Goal: Transaction & Acquisition: Purchase product/service

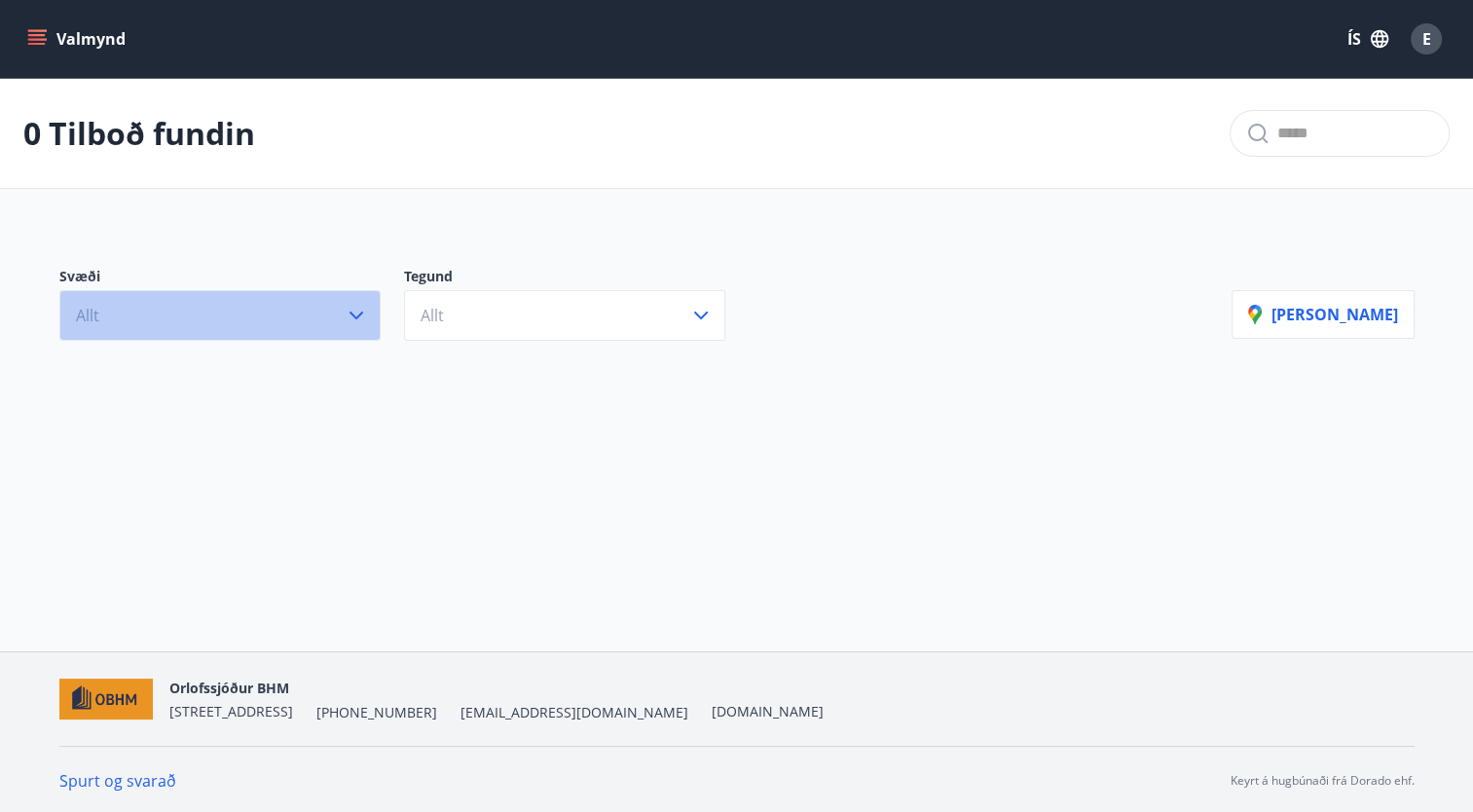
click at [297, 323] on button "Allt" at bounding box center [220, 315] width 321 height 51
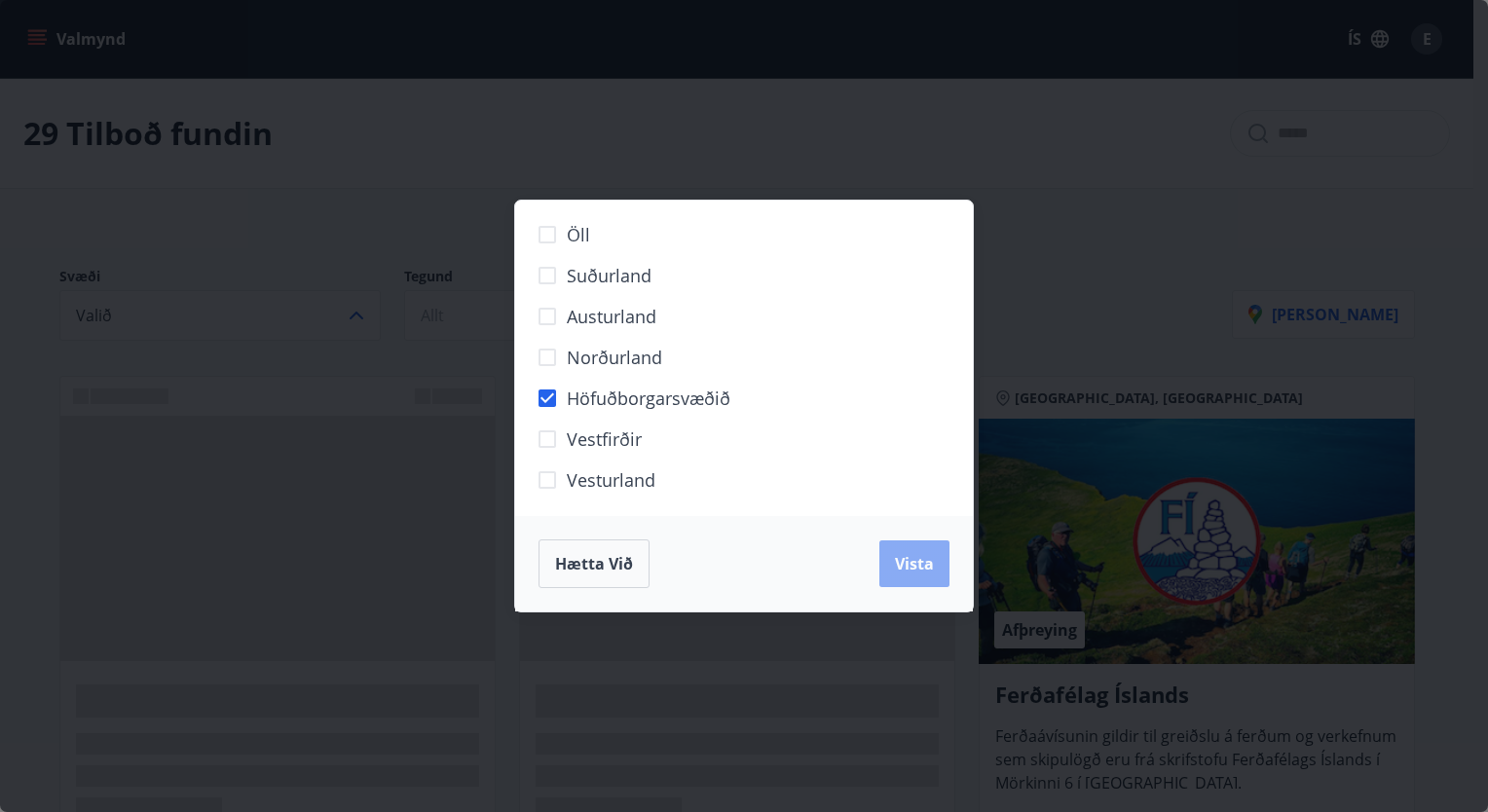
click at [897, 559] on span "Vista" at bounding box center [914, 564] width 39 height 22
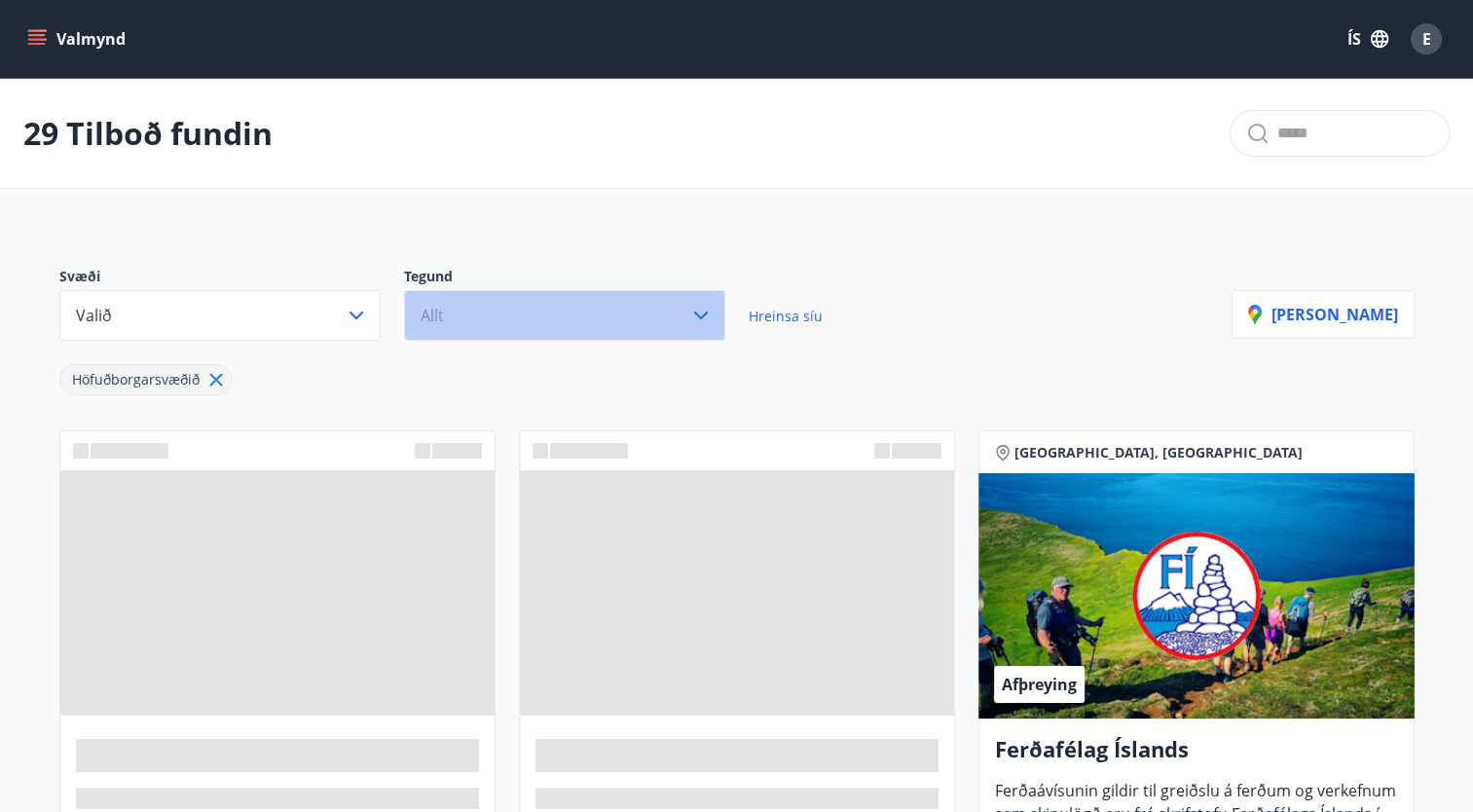
click at [538, 322] on button "Allt" at bounding box center [564, 315] width 321 height 51
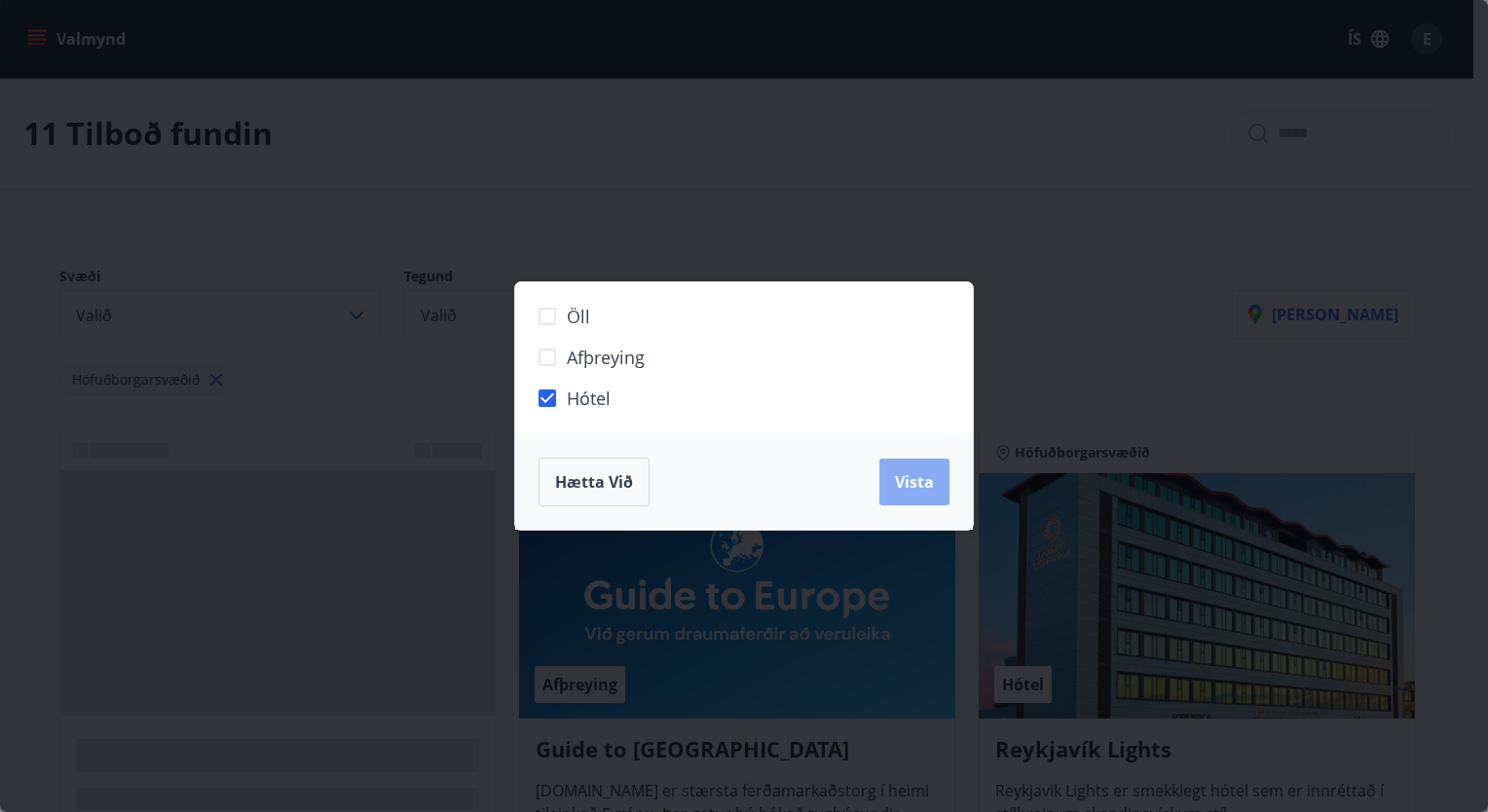
click at [920, 478] on span "Vista" at bounding box center [914, 483] width 39 height 22
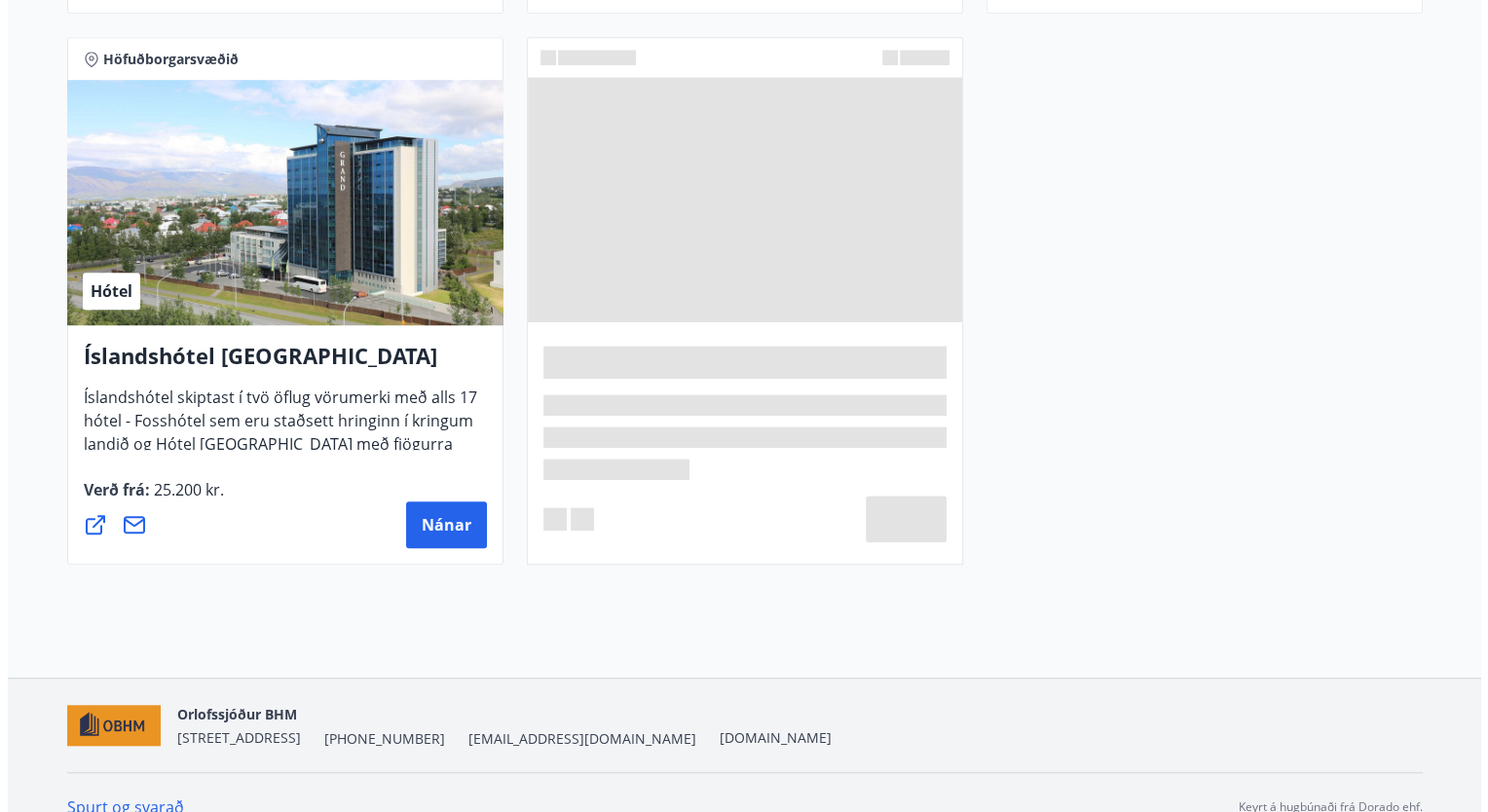
scroll to position [1503, 0]
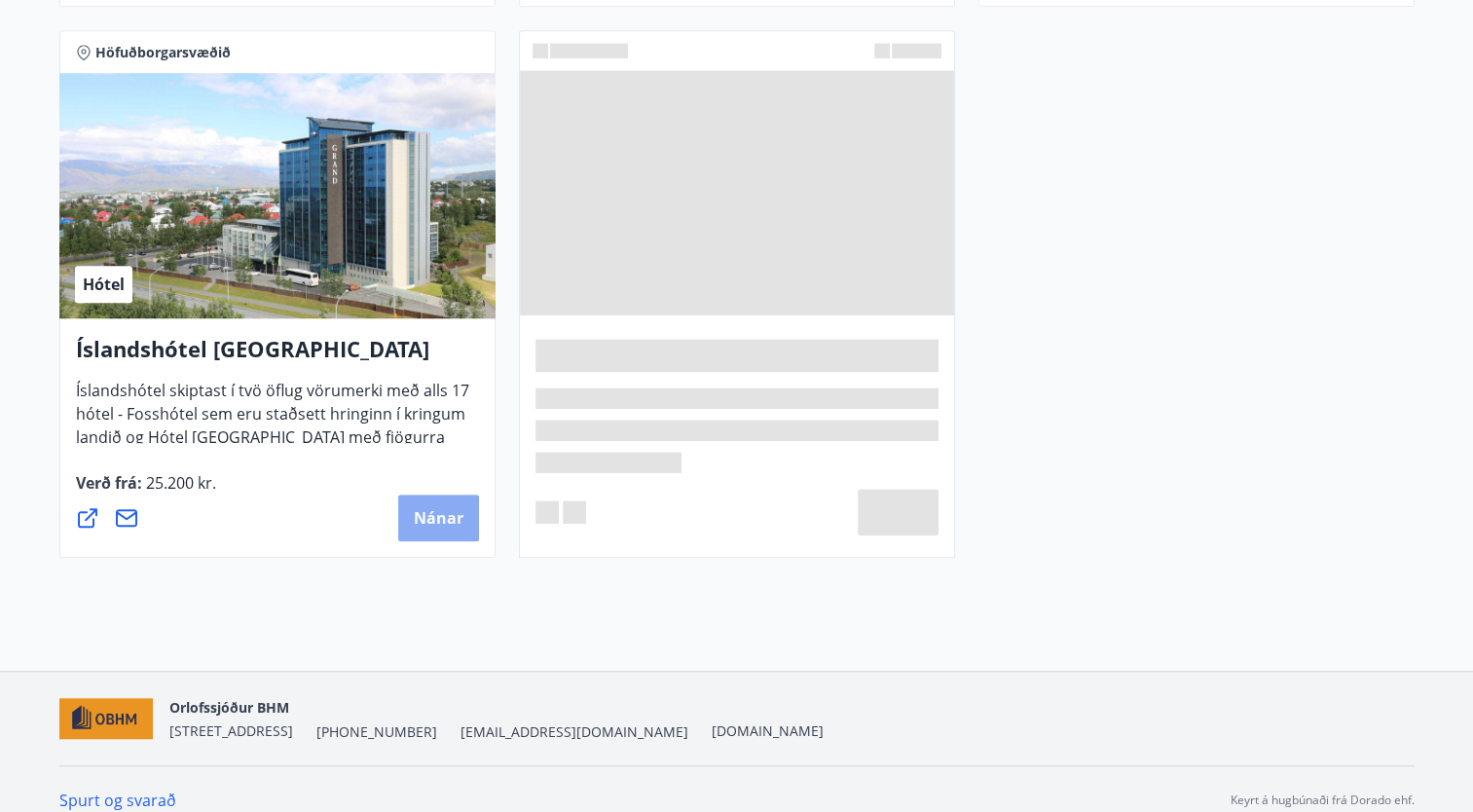
click at [432, 508] on span "Nánar" at bounding box center [439, 518] width 50 height 22
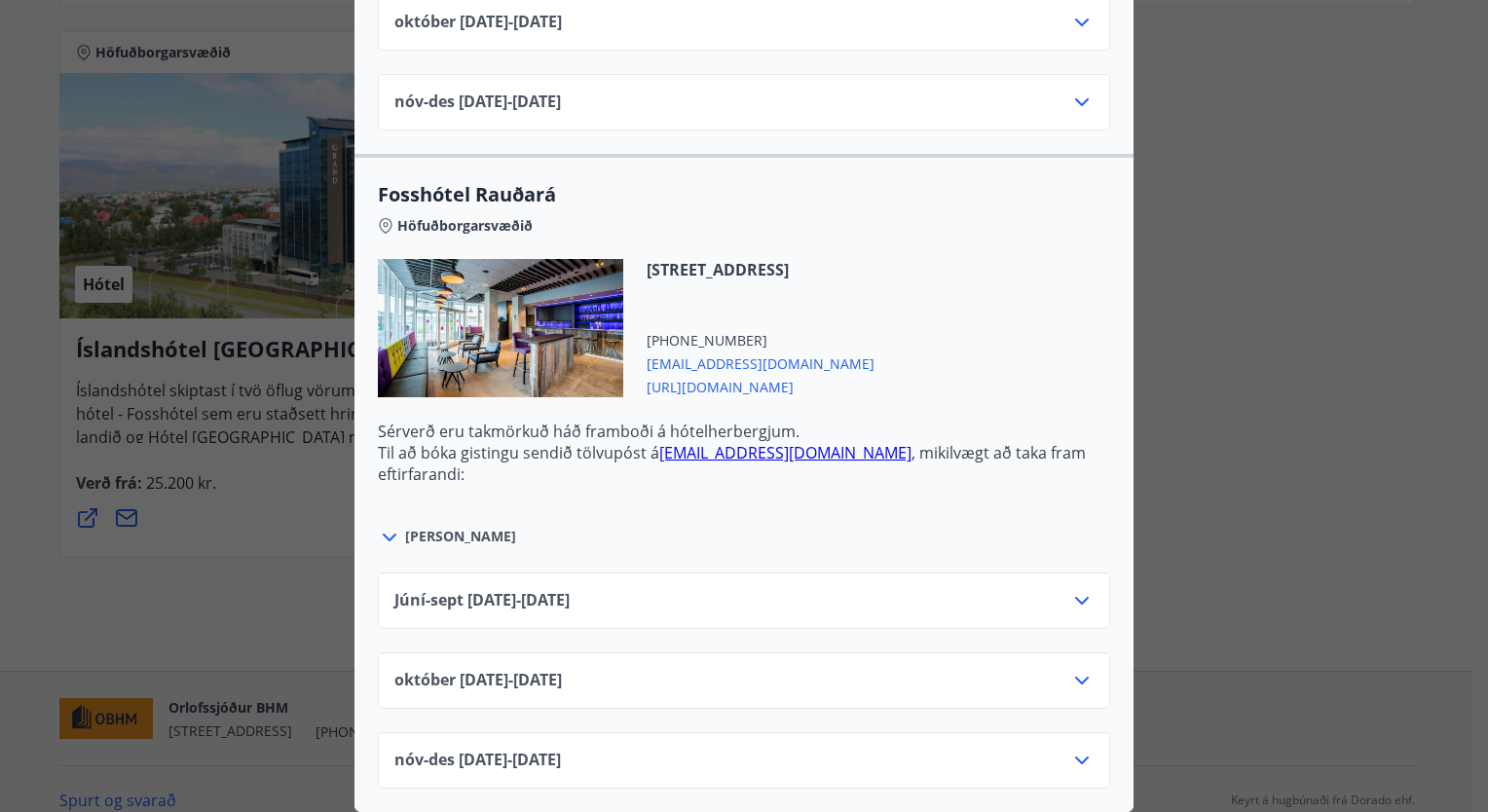
scroll to position [0, 0]
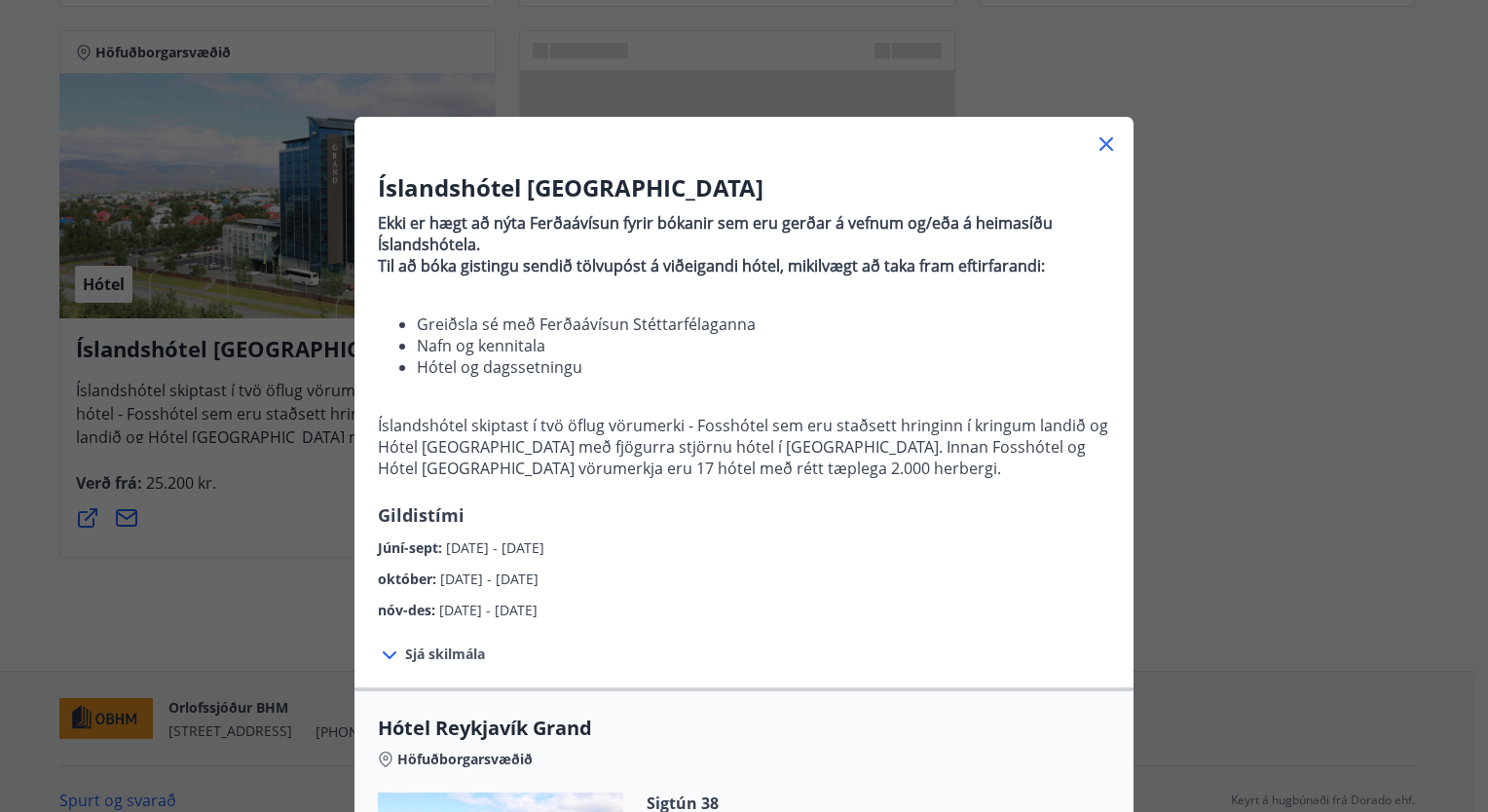
click at [1179, 267] on div "Íslandshótel Reykjavík Ekki er hægt að nýta Ferðaávísun fyrir bókanir sem eru g…" at bounding box center [744, 406] width 1488 height 812
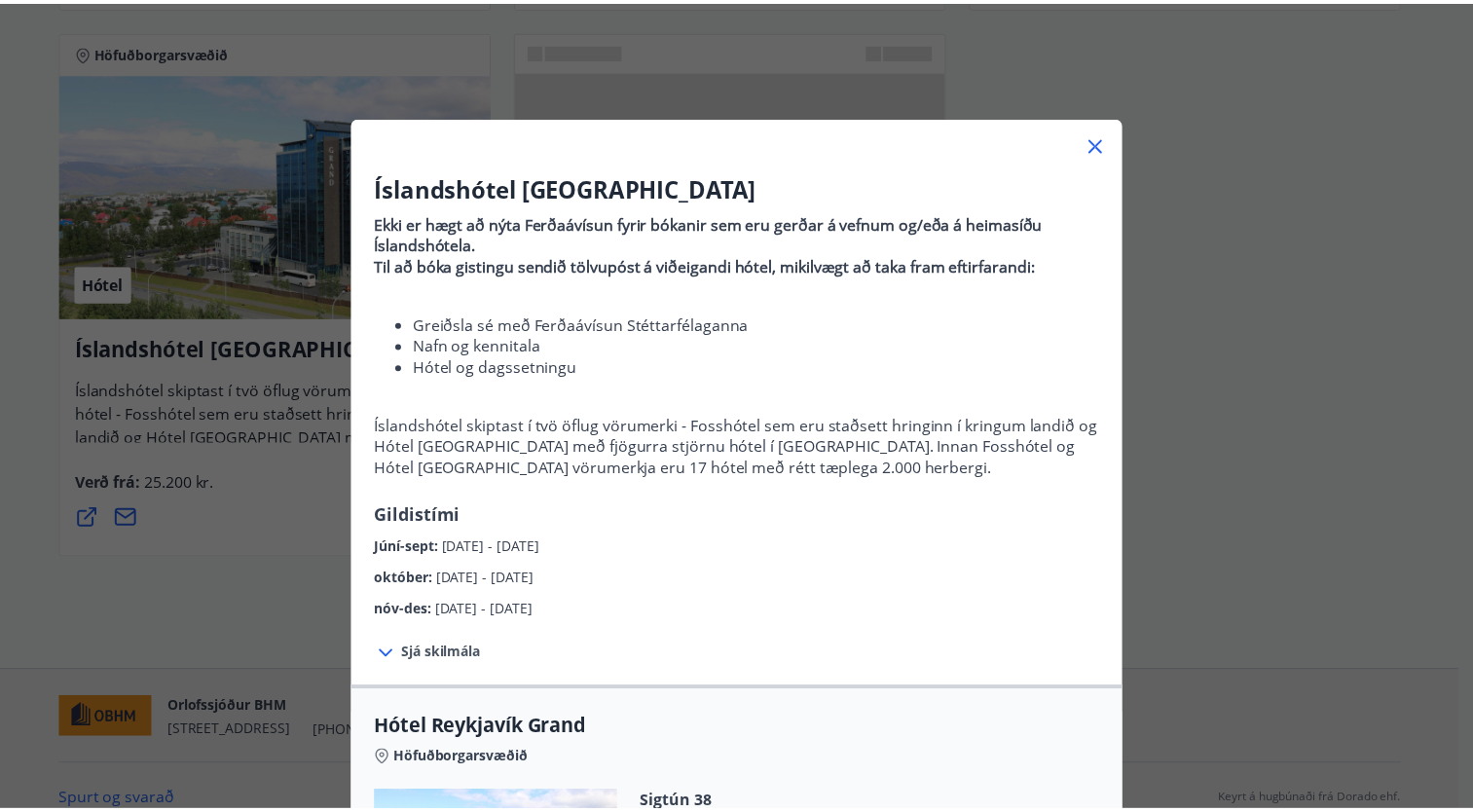
scroll to position [1500, 0]
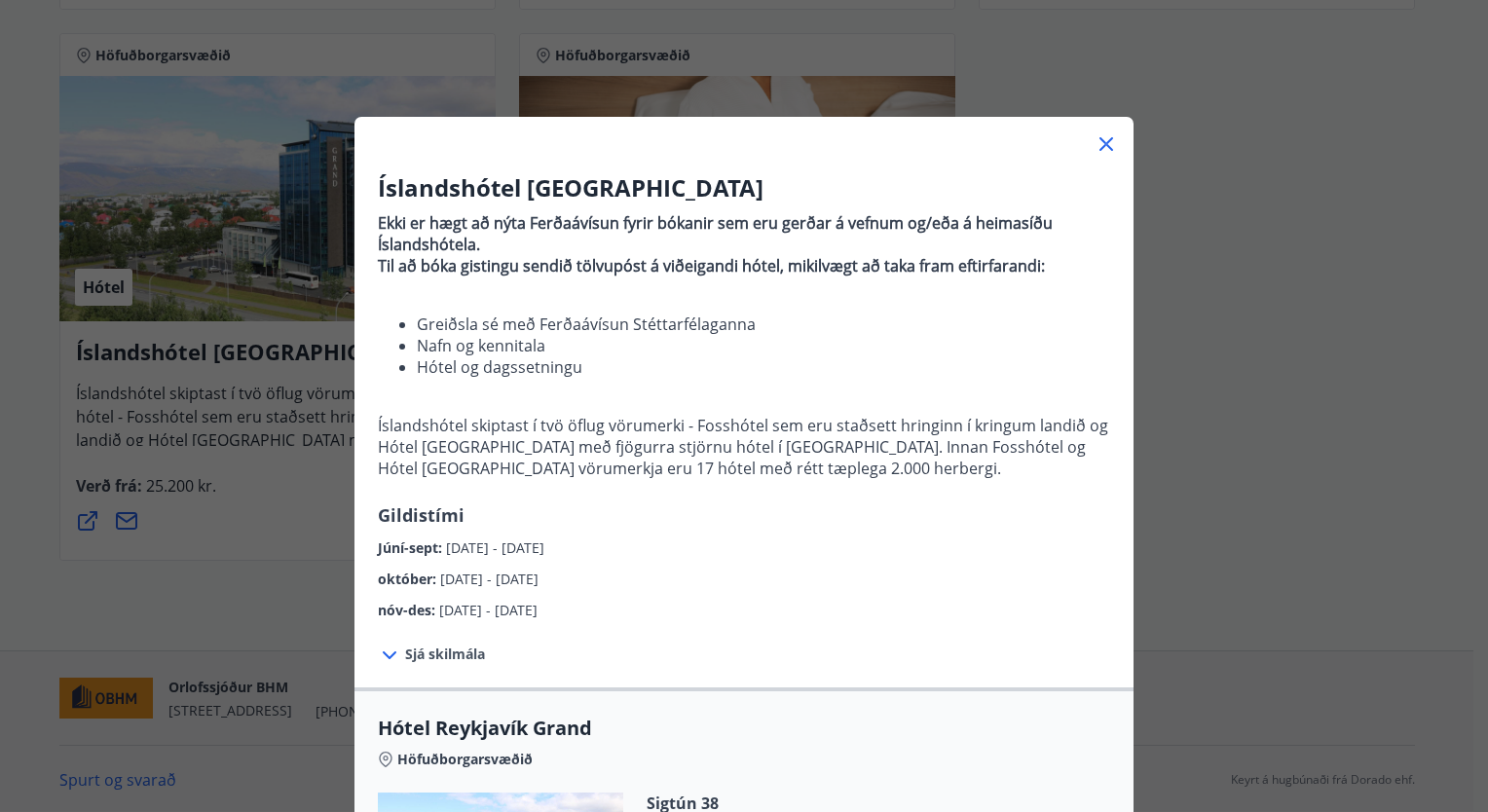
click at [175, 570] on div "Íslandshótel Reykjavík Ekki er hægt að nýta Ferðaávísun fyrir bókanir sem eru g…" at bounding box center [744, 406] width 1488 height 812
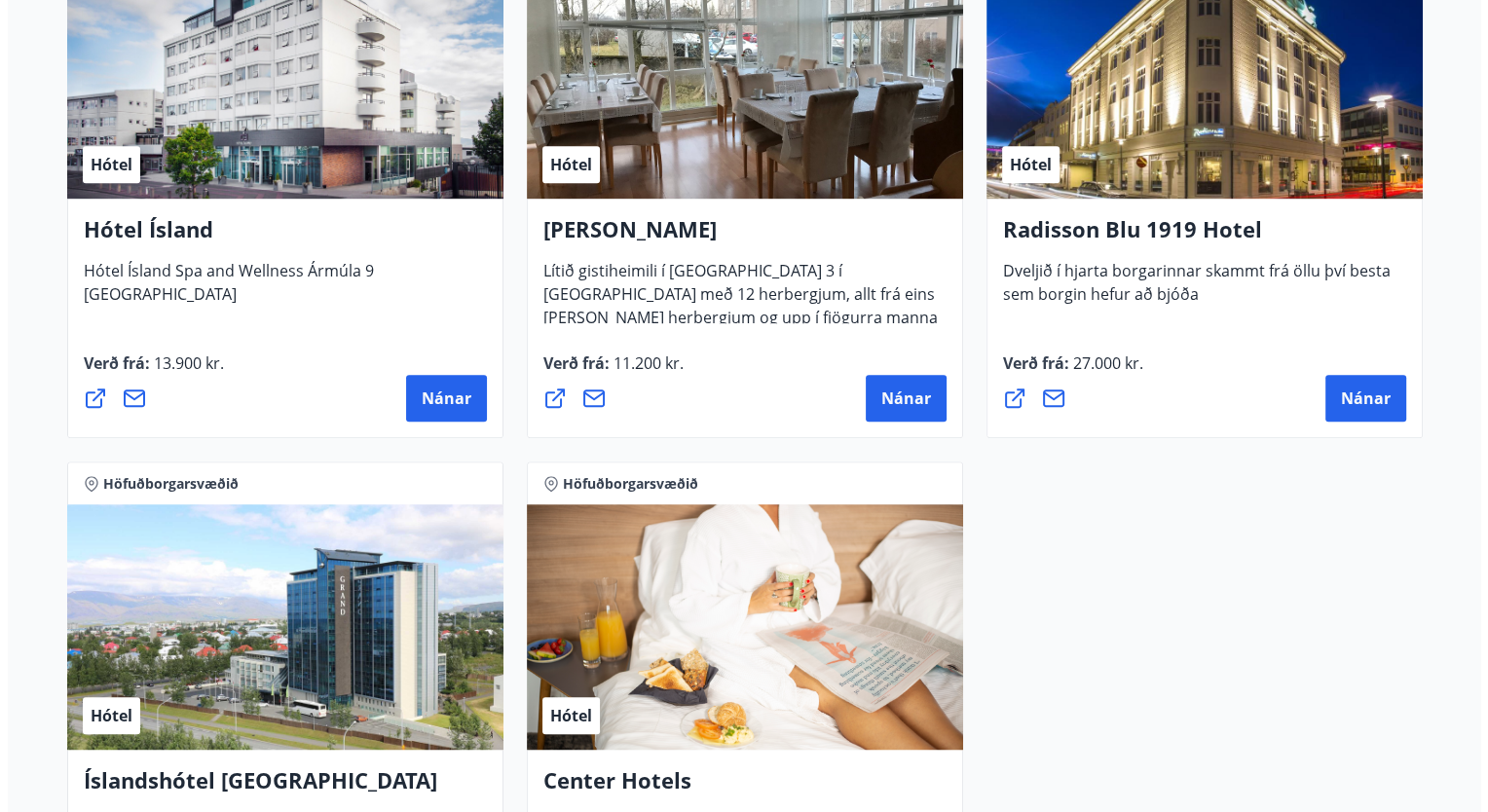
scroll to position [1075, 0]
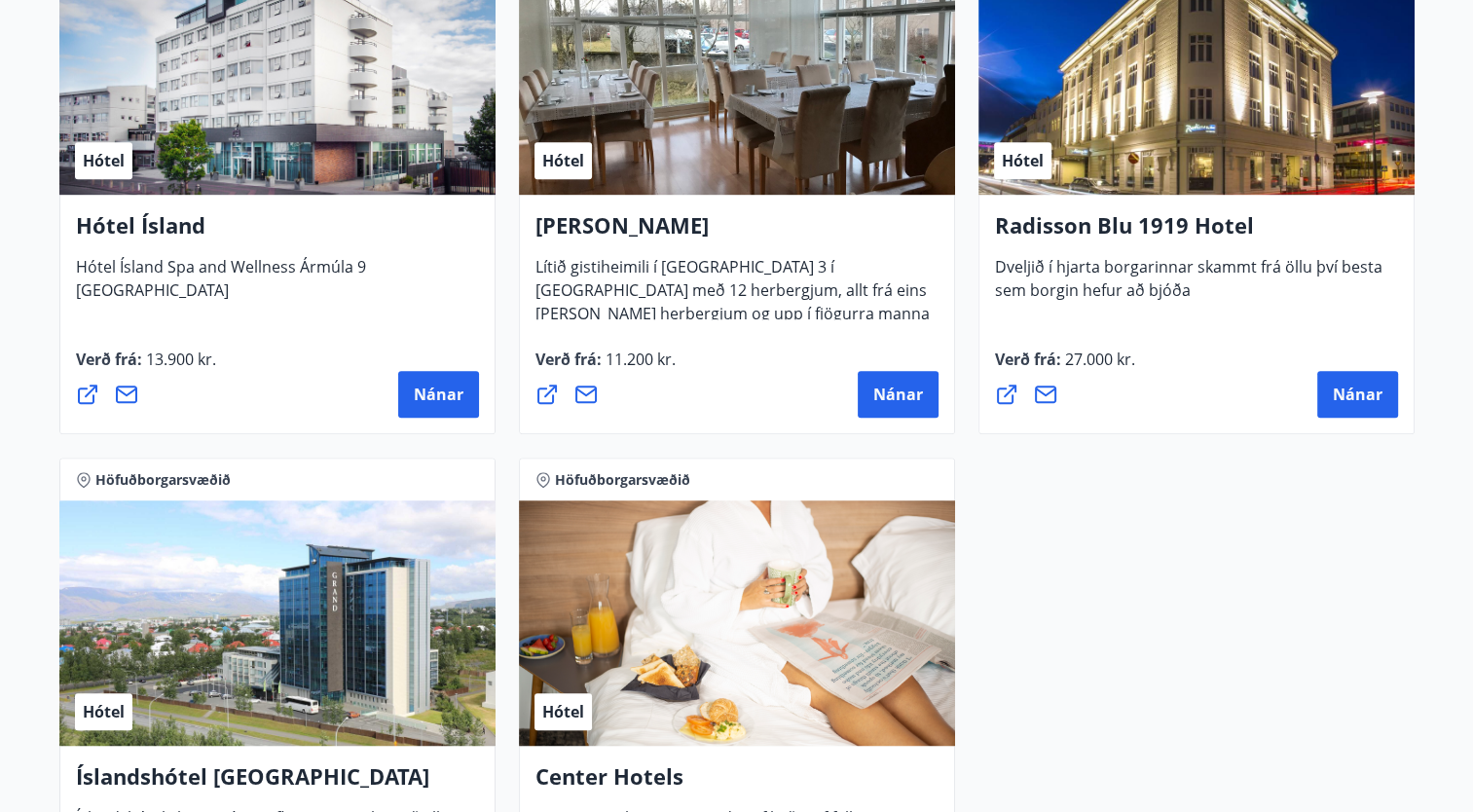
click at [156, 228] on h4 "Hótel Ísland" at bounding box center [277, 232] width 403 height 45
click at [425, 394] on span "Nánar" at bounding box center [439, 394] width 50 height 22
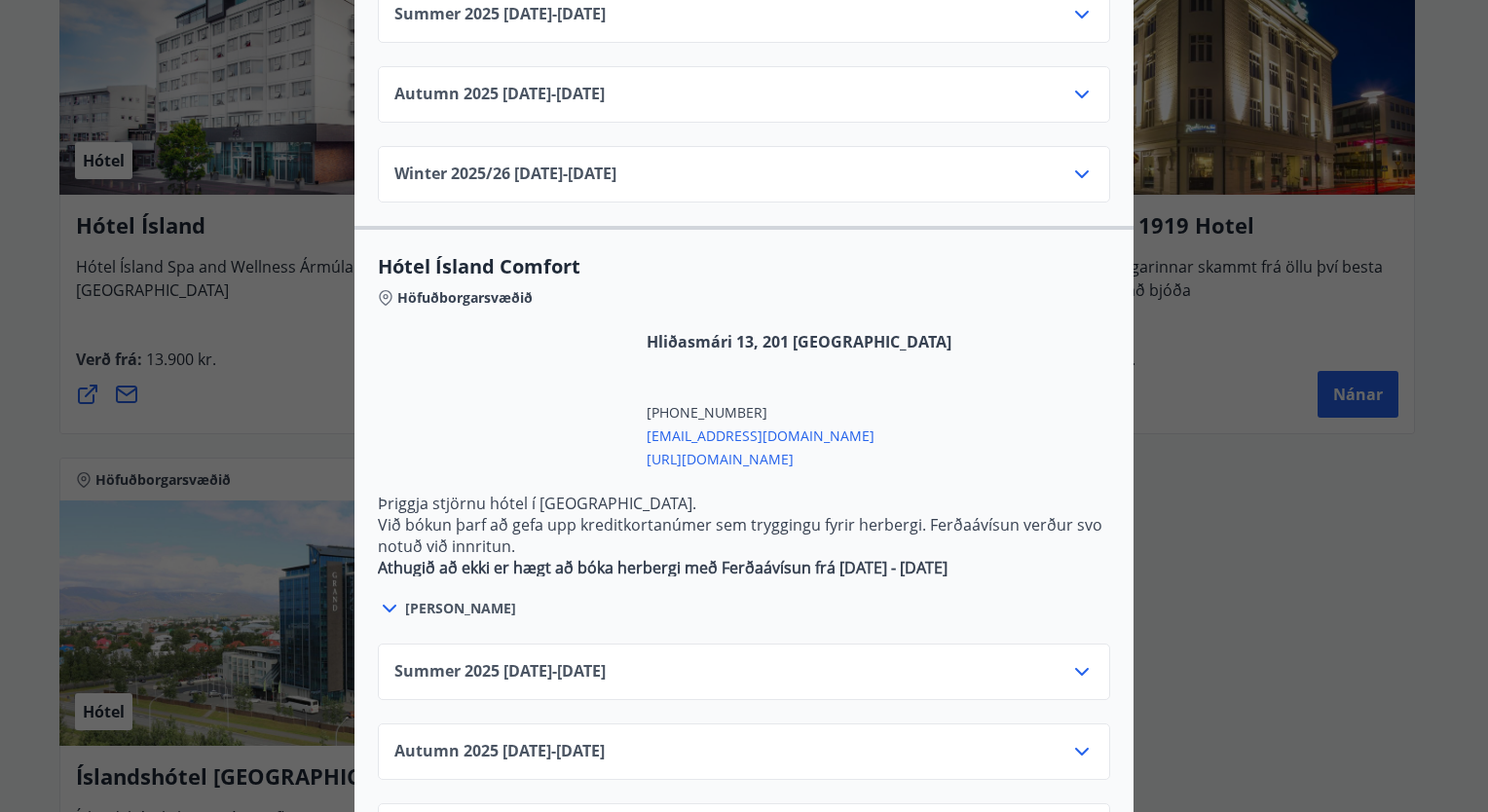
scroll to position [1556, 0]
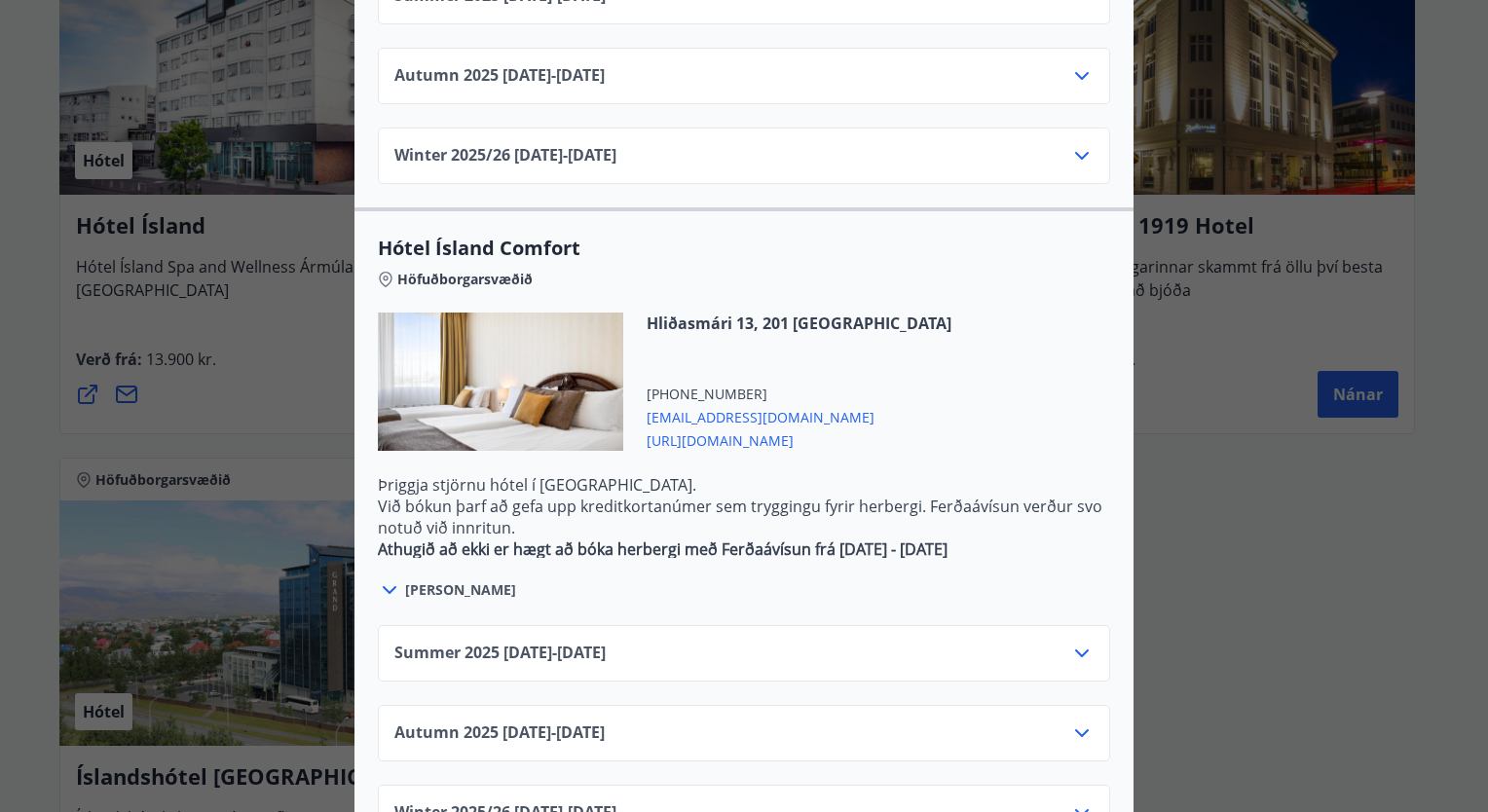
click at [1247, 507] on div "Hótel Ísland Sendu skilaboð til að panta herbergi [EMAIL_ADDRESS][DOMAIN_NAME] …" at bounding box center [744, 406] width 1488 height 812
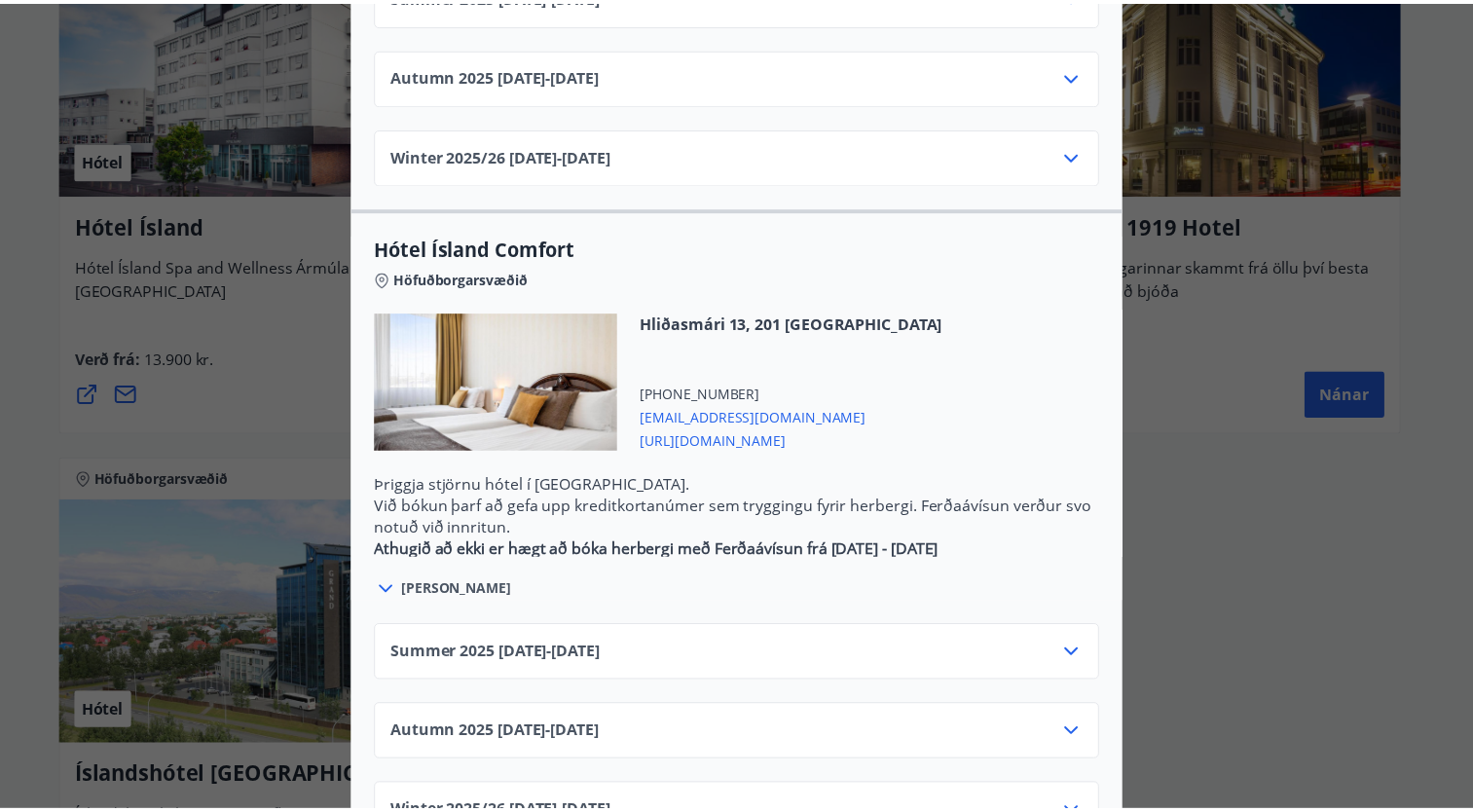
scroll to position [0, 0]
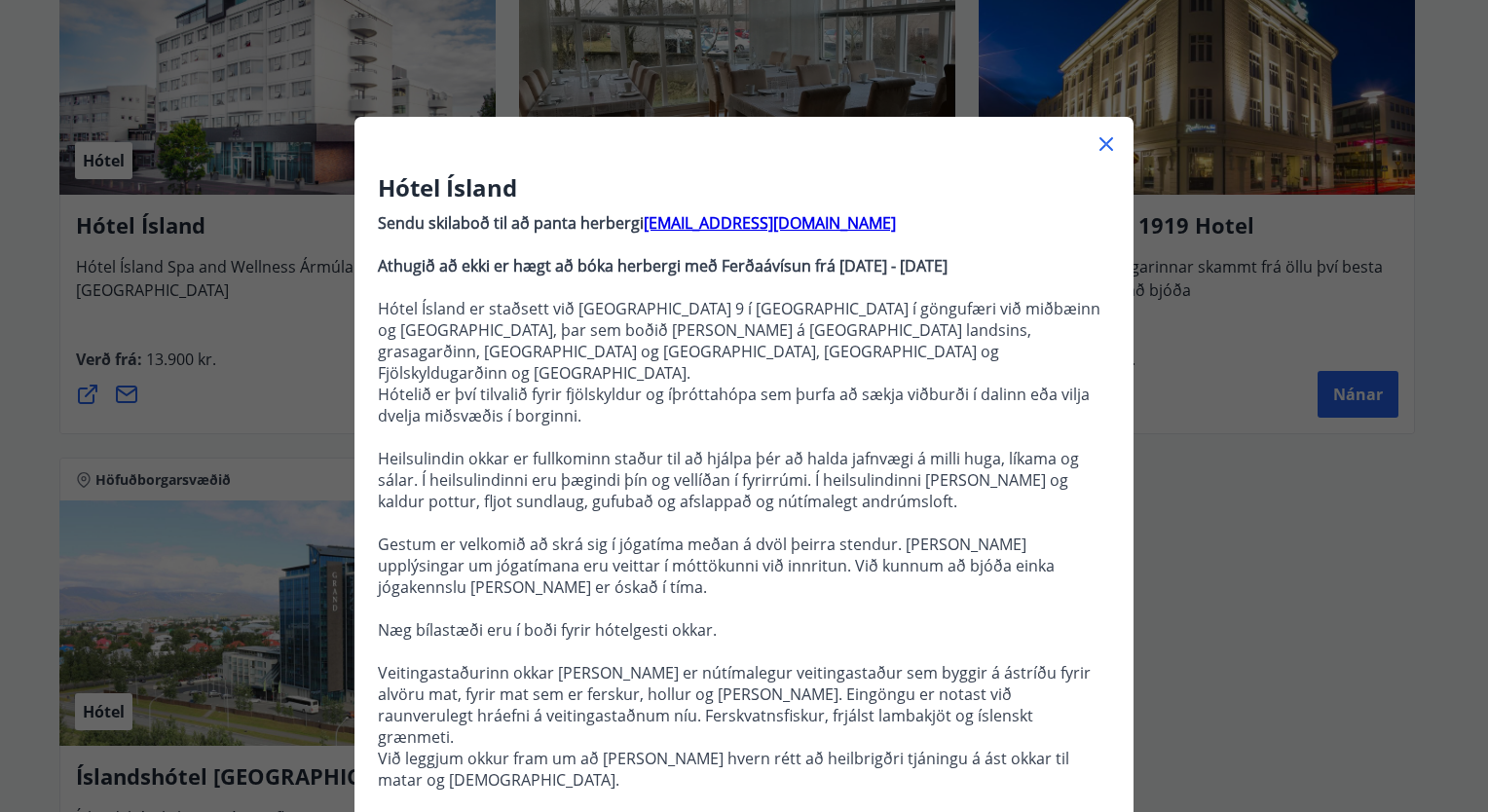
click at [1098, 141] on icon at bounding box center [1106, 143] width 23 height 23
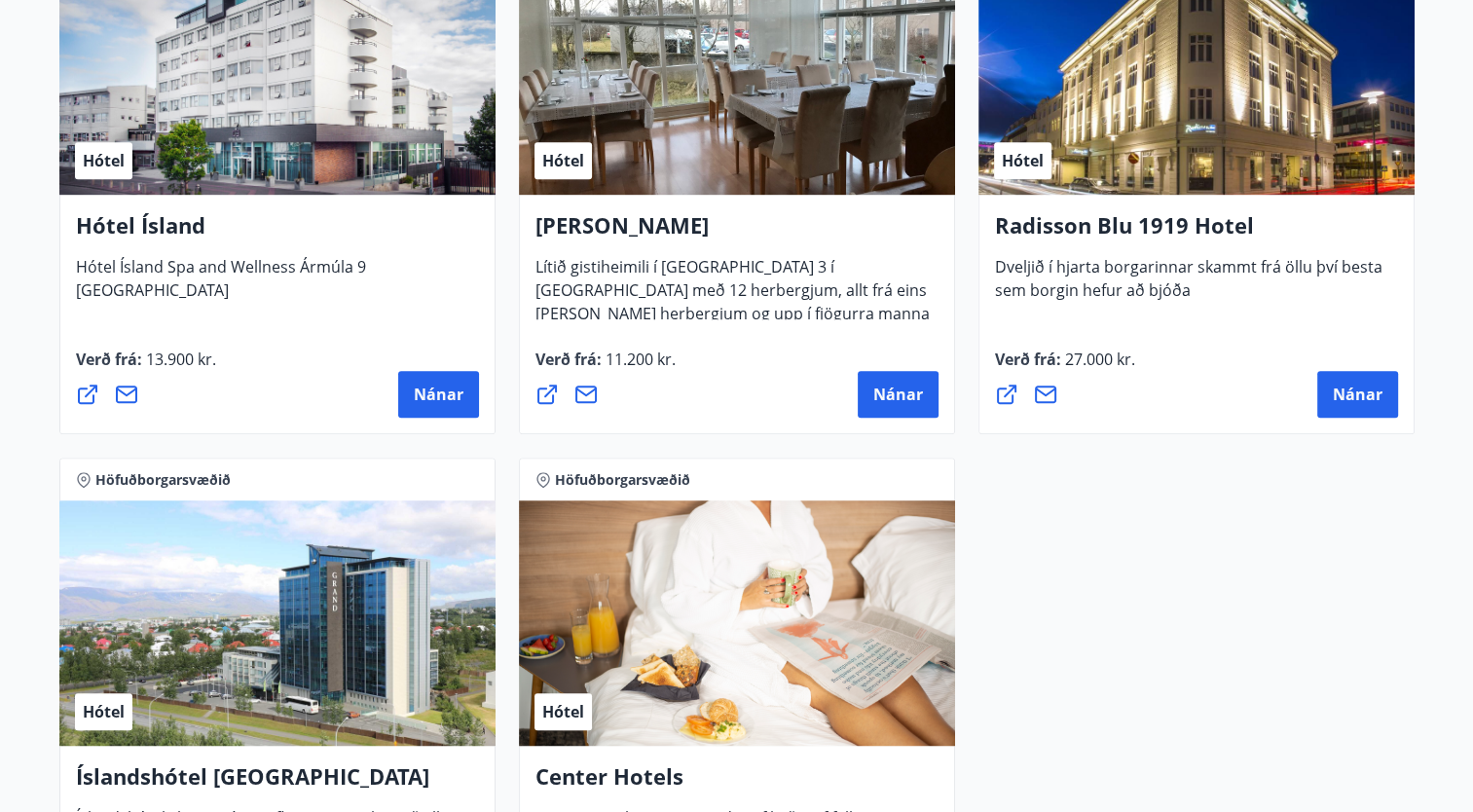
click at [428, 524] on div "Hótel" at bounding box center [278, 623] width 436 height 246
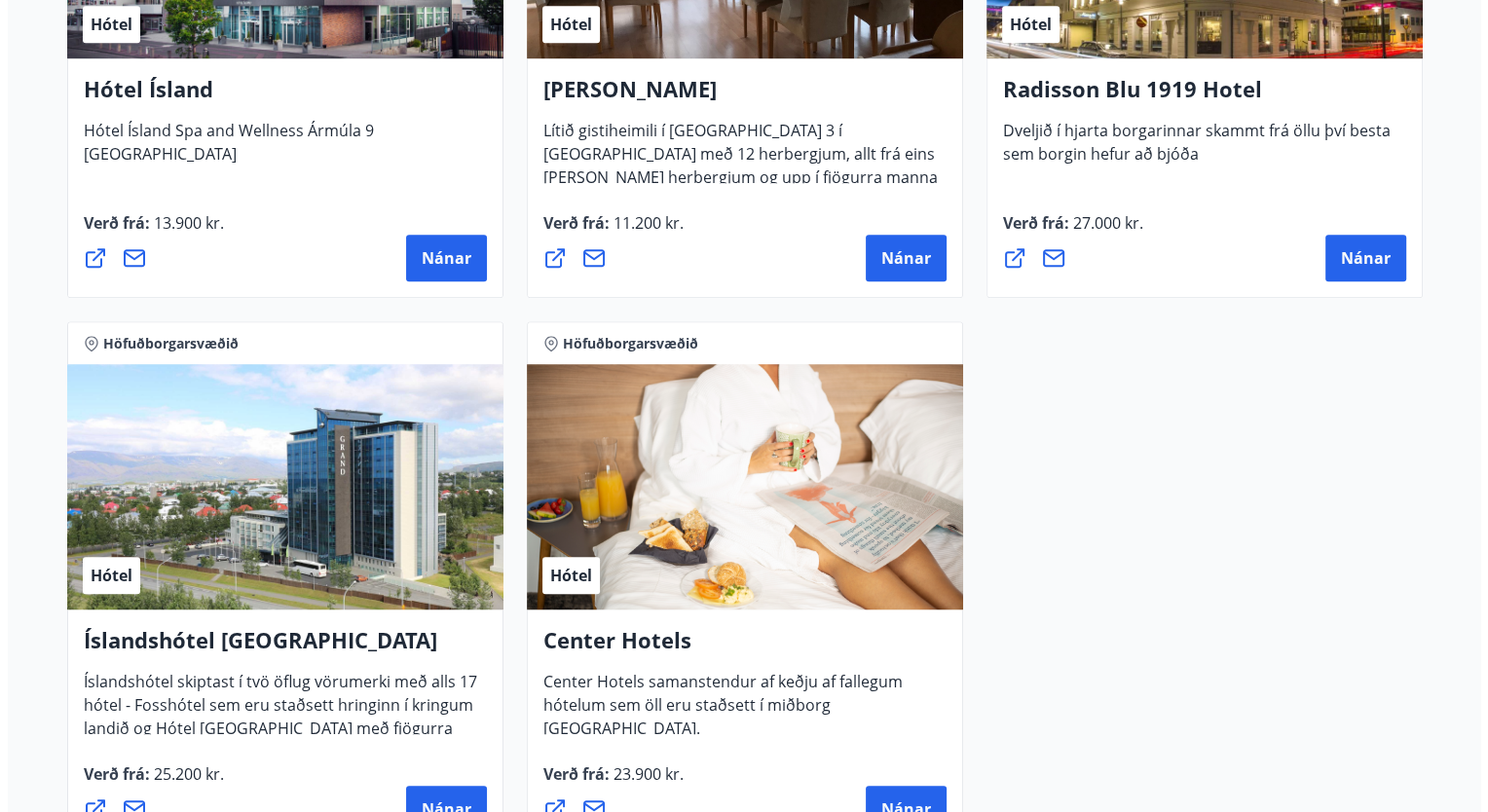
scroll to position [1215, 0]
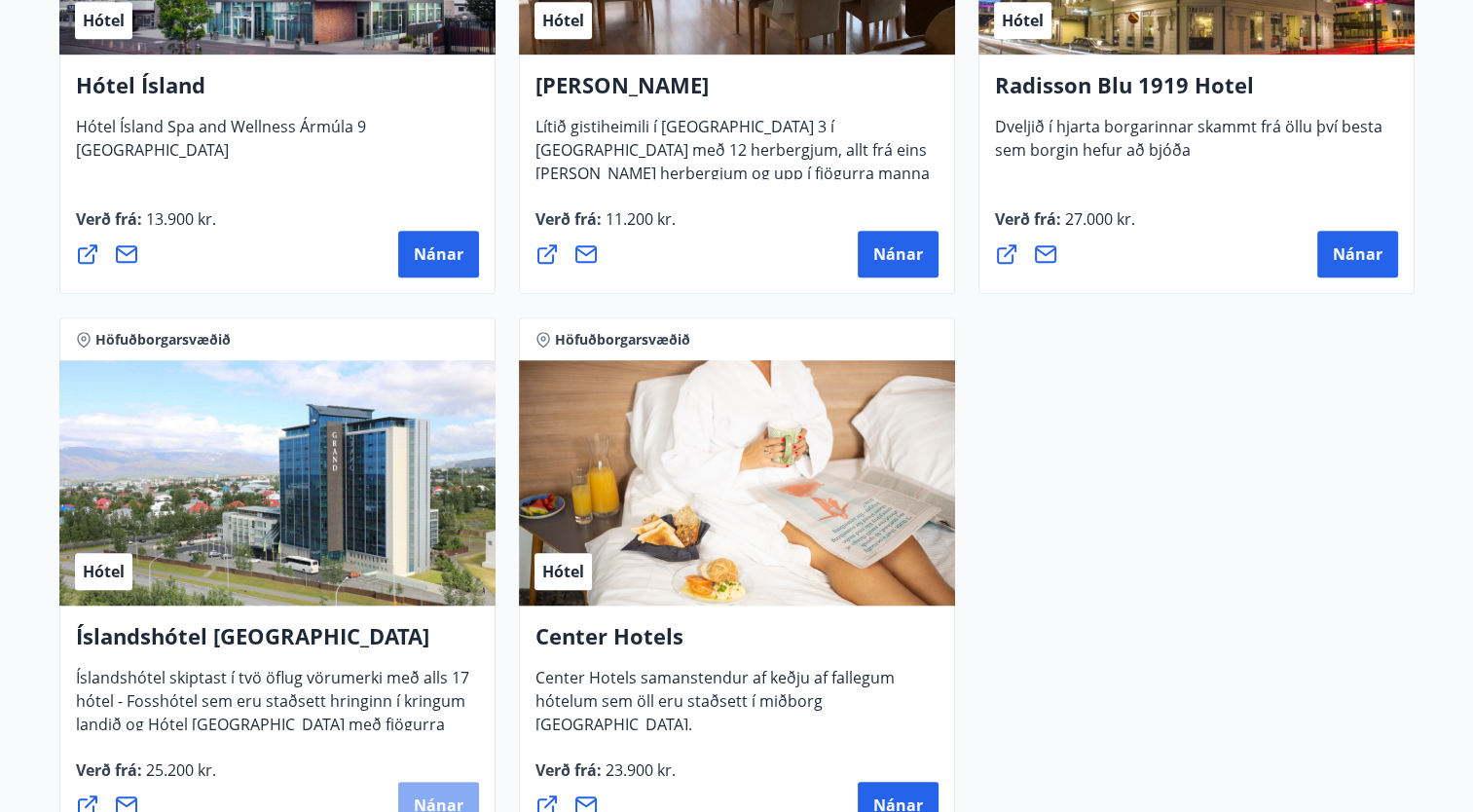
click at [430, 796] on span "Nánar" at bounding box center [439, 805] width 50 height 22
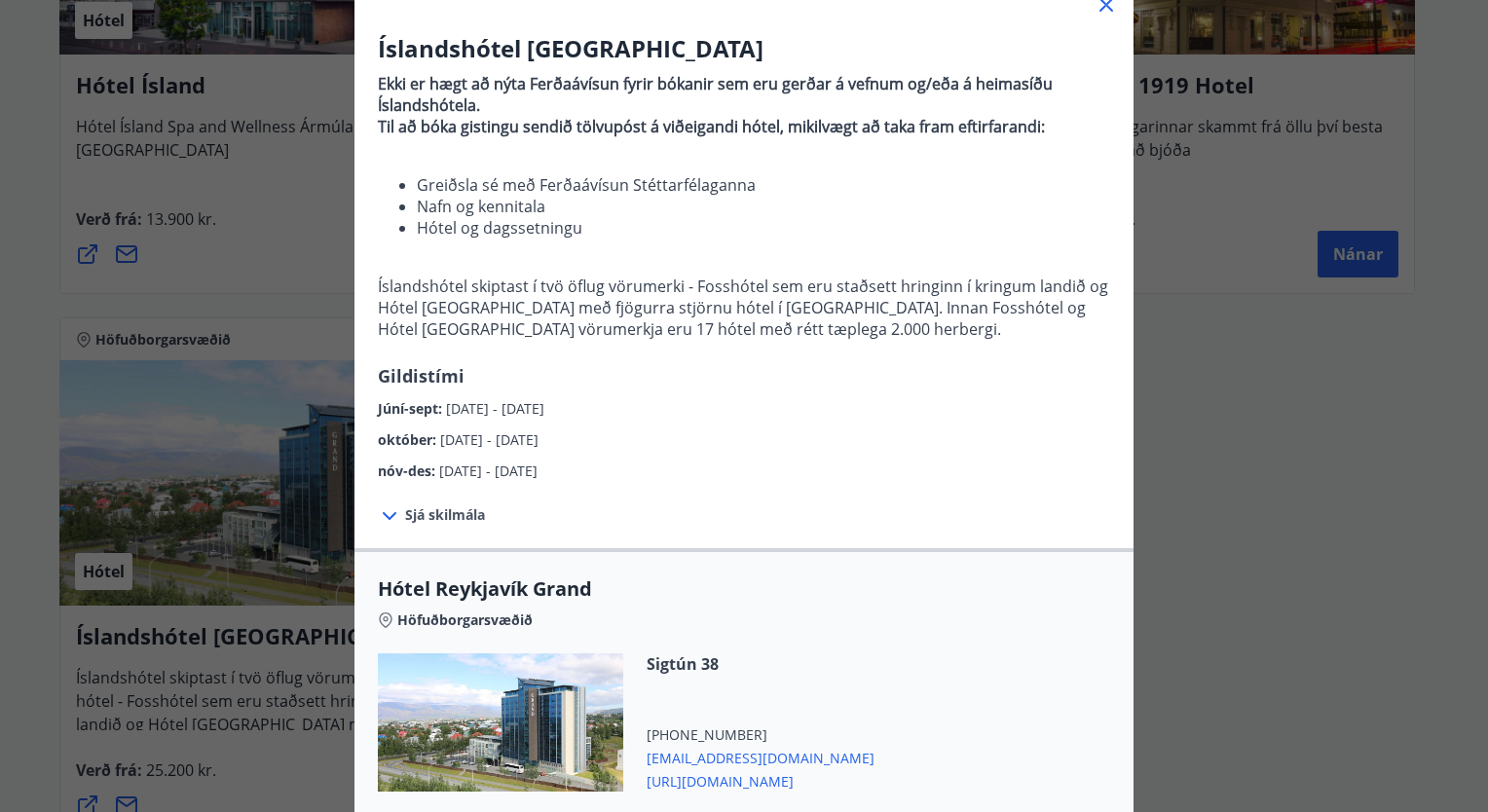
scroll to position [139, 0]
click at [739, 296] on p "Íslandshótel skiptast í tvö öflug vörumerki - Fosshótel sem eru staðsett hringi…" at bounding box center [744, 307] width 733 height 65
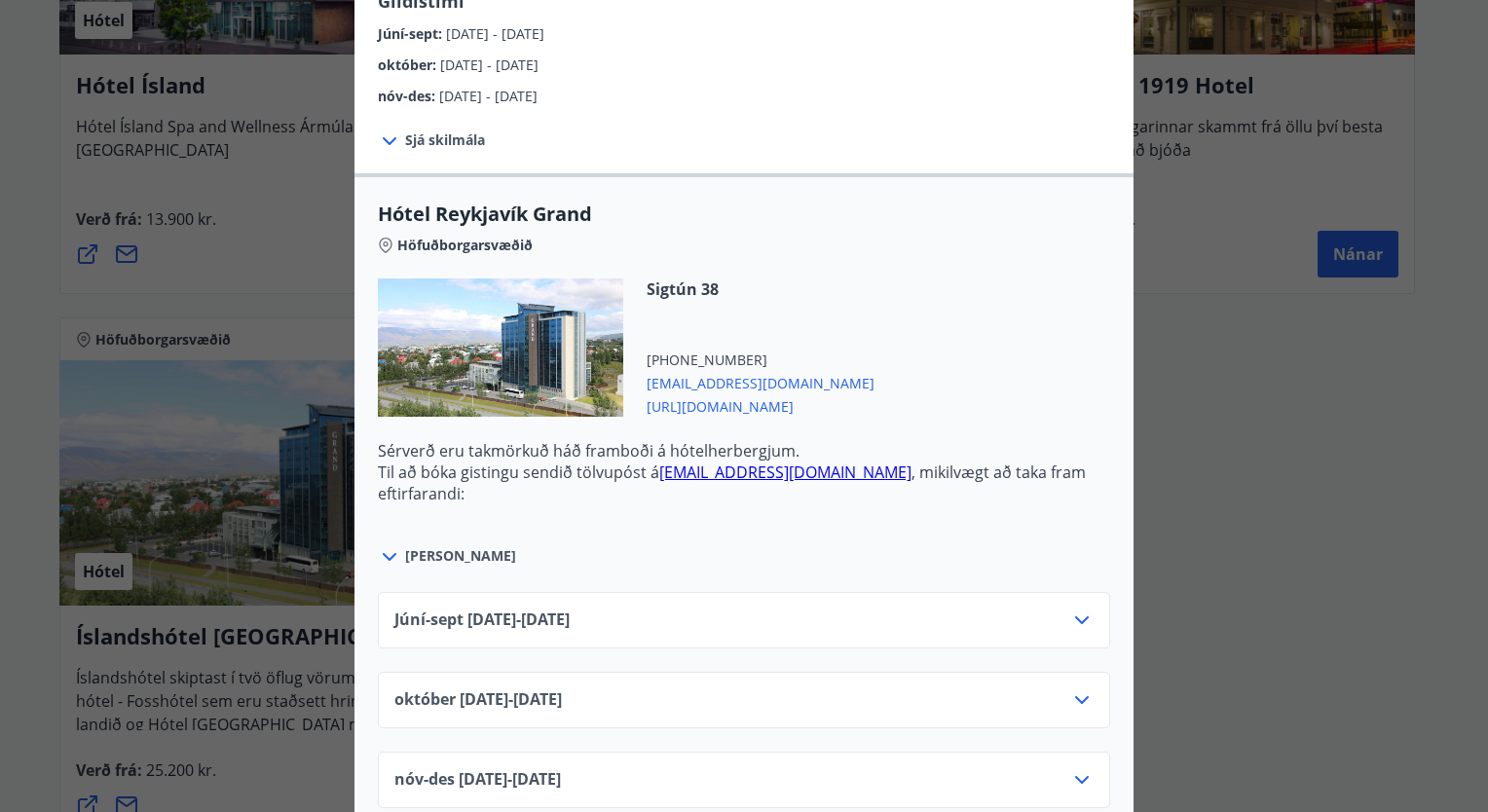
scroll to position [516, 0]
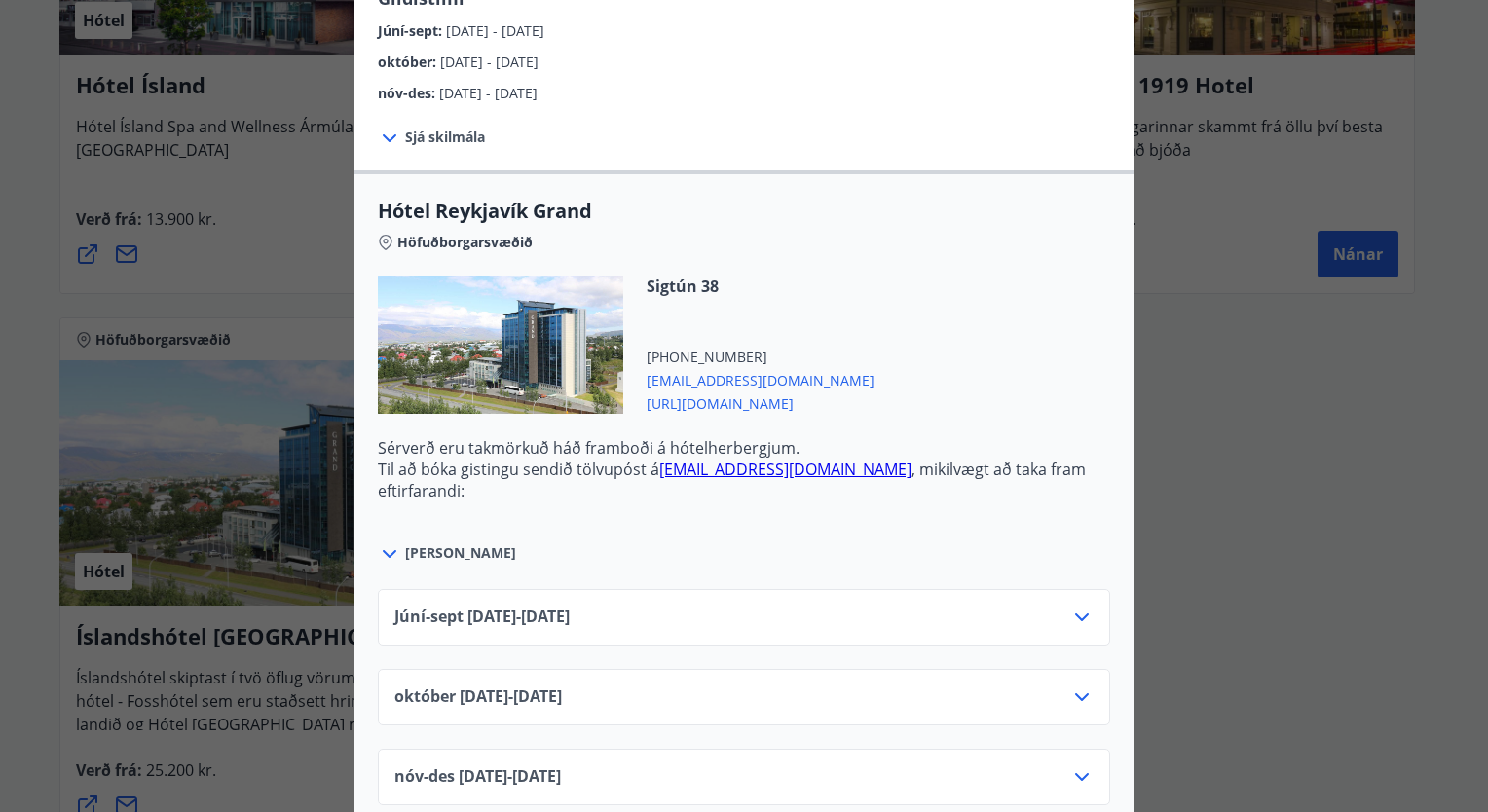
click at [434, 547] on span "[PERSON_NAME]" at bounding box center [461, 553] width 111 height 20
click at [382, 552] on icon at bounding box center [389, 553] width 23 height 23
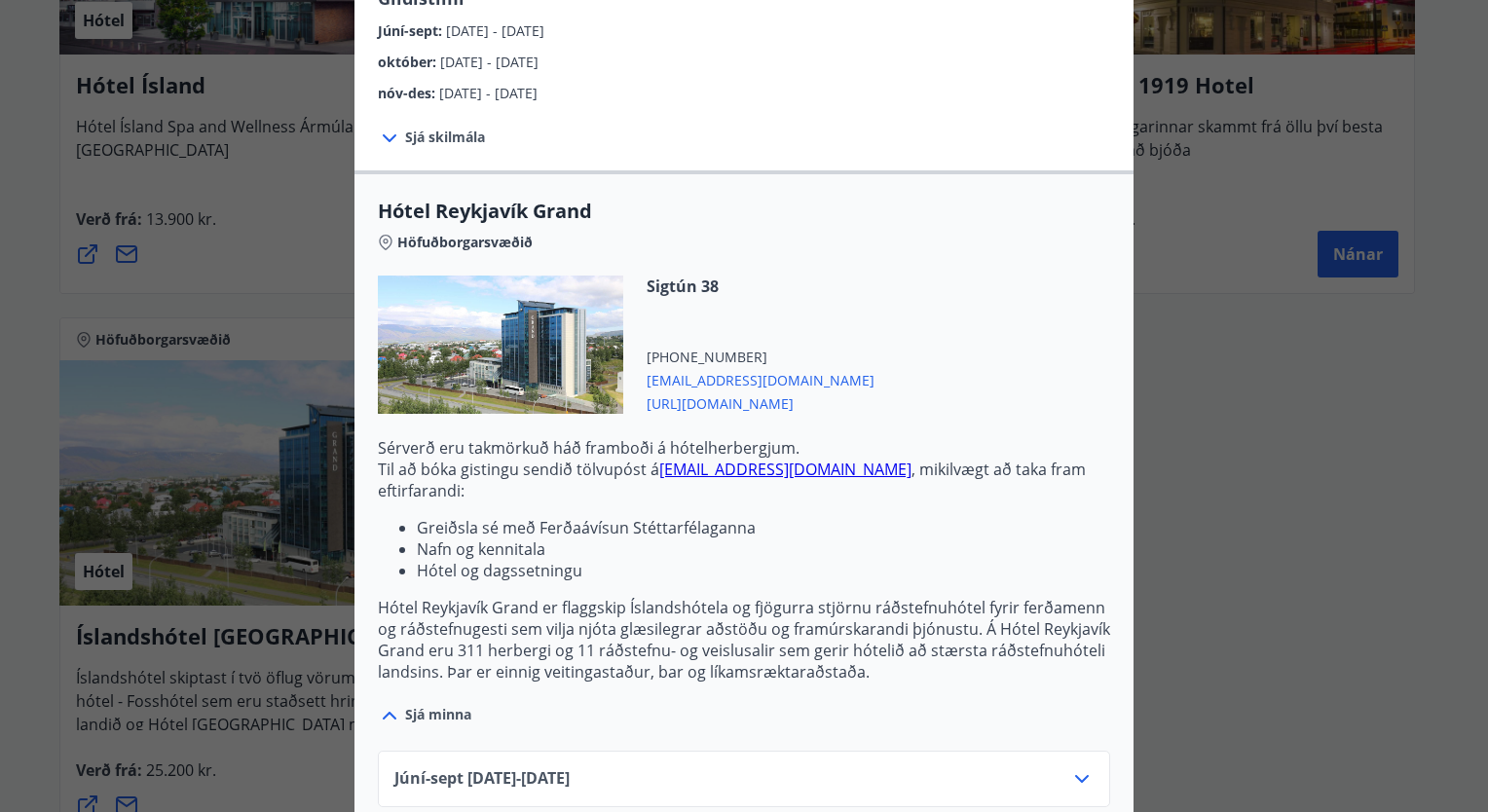
scroll to position [697, 0]
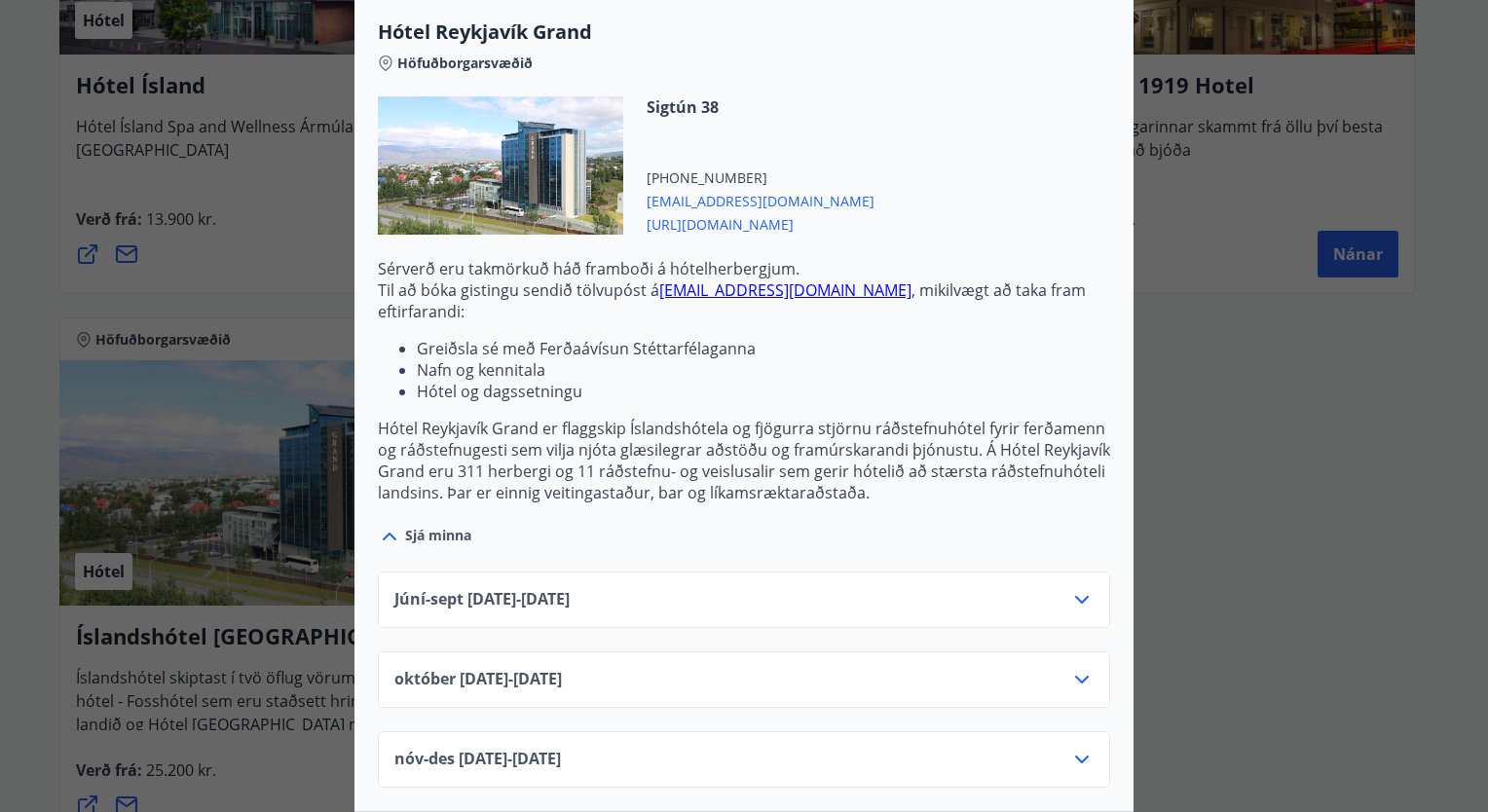
click at [651, 510] on div "Sjá minna" at bounding box center [744, 525] width 733 height 45
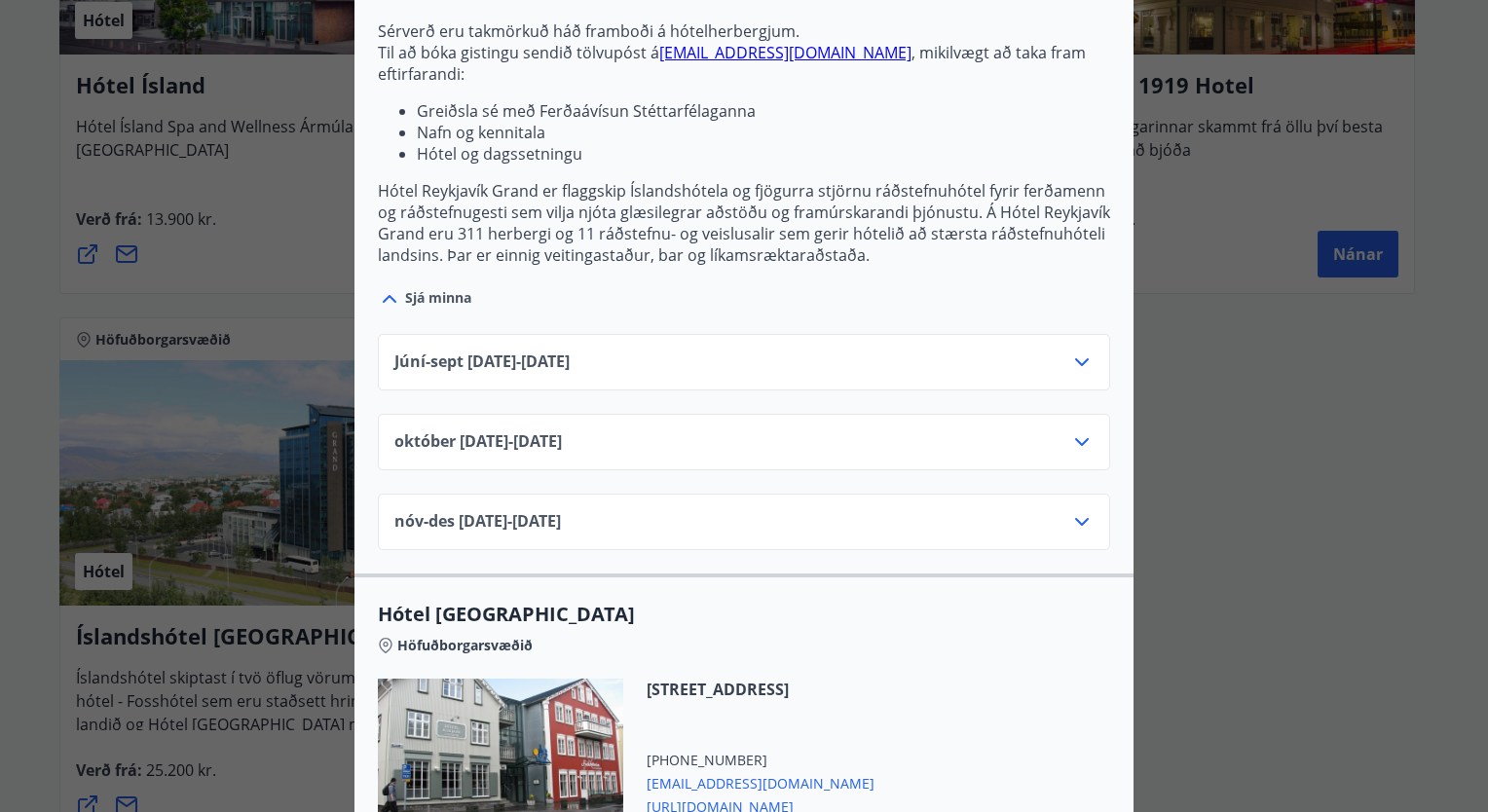
scroll to position [934, 0]
click at [658, 354] on div "Júní-[DATE]06.25 - [DATE]" at bounding box center [744, 368] width 699 height 39
click at [1075, 360] on icon at bounding box center [1082, 361] width 14 height 8
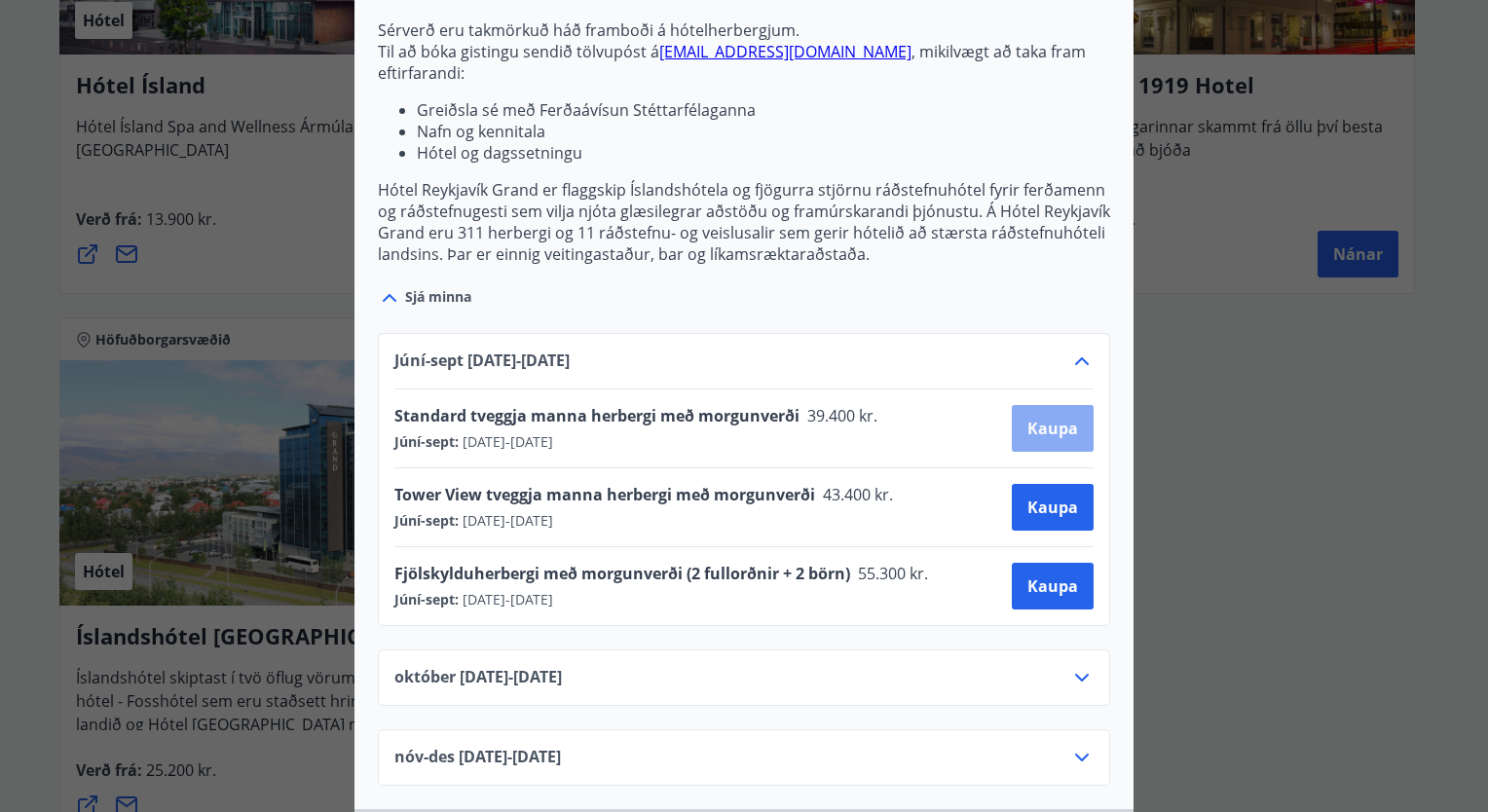
click at [1027, 435] on span "Kaupa" at bounding box center [1052, 429] width 51 height 22
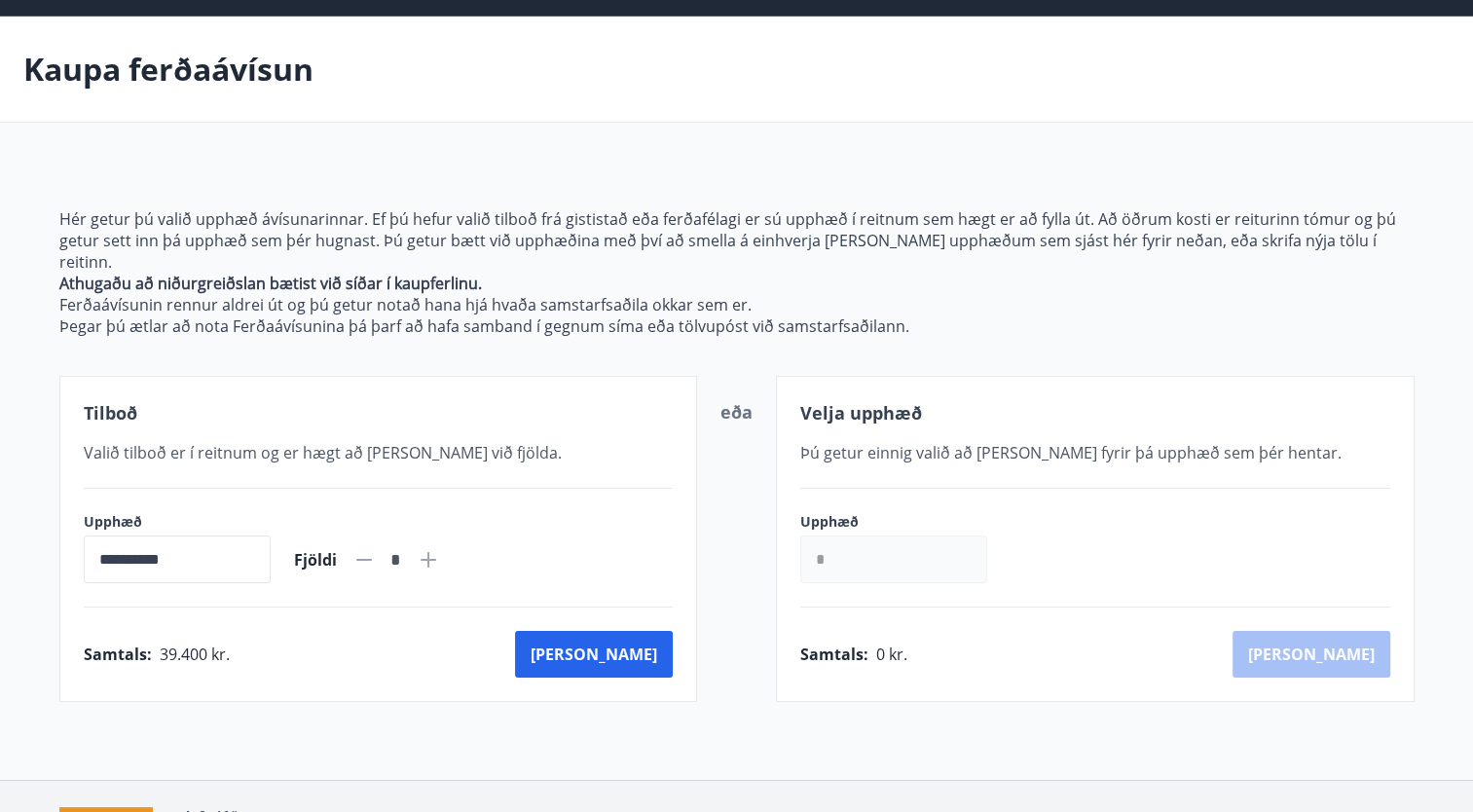
scroll to position [169, 0]
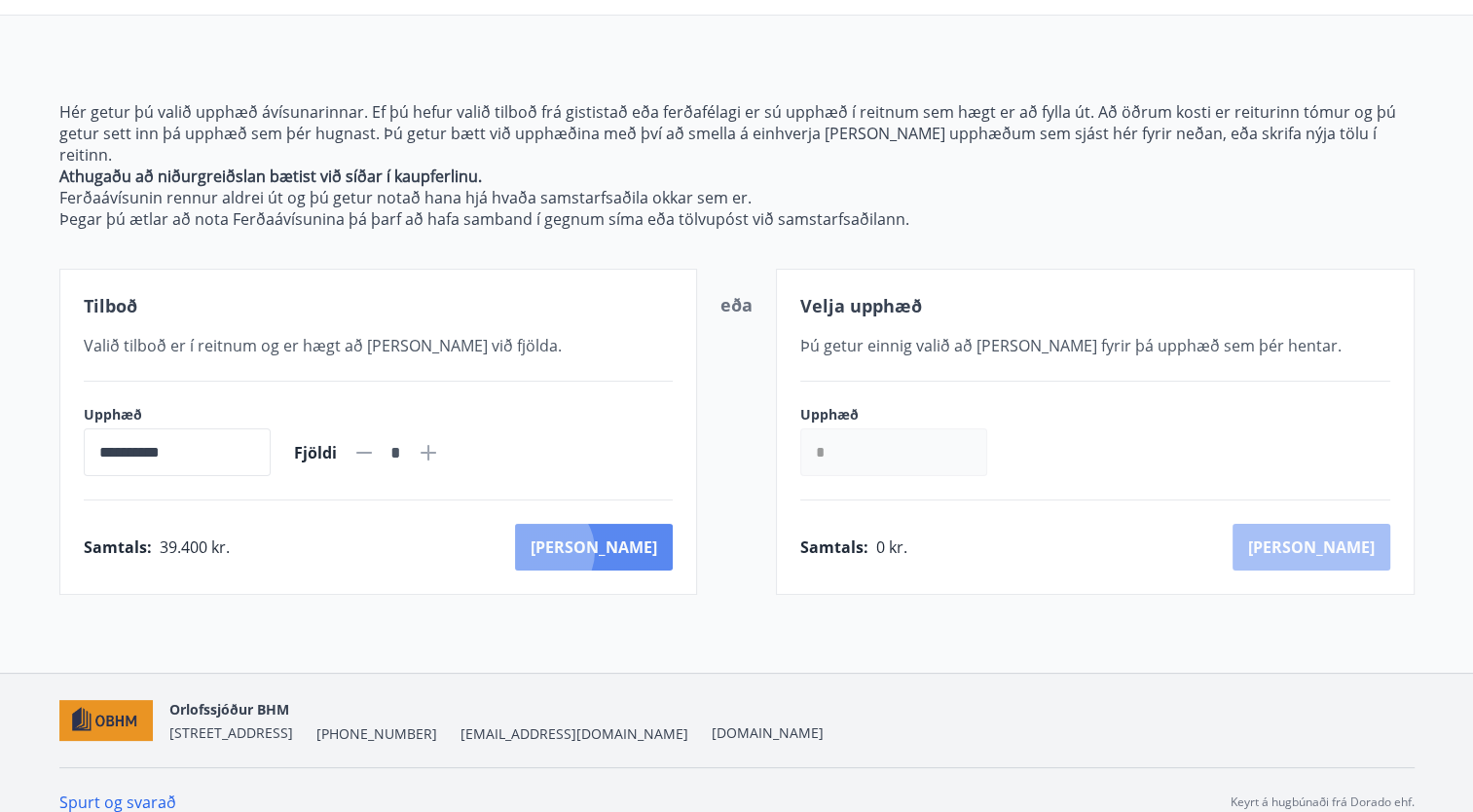
click at [624, 528] on button "[PERSON_NAME]" at bounding box center [594, 546] width 157 height 47
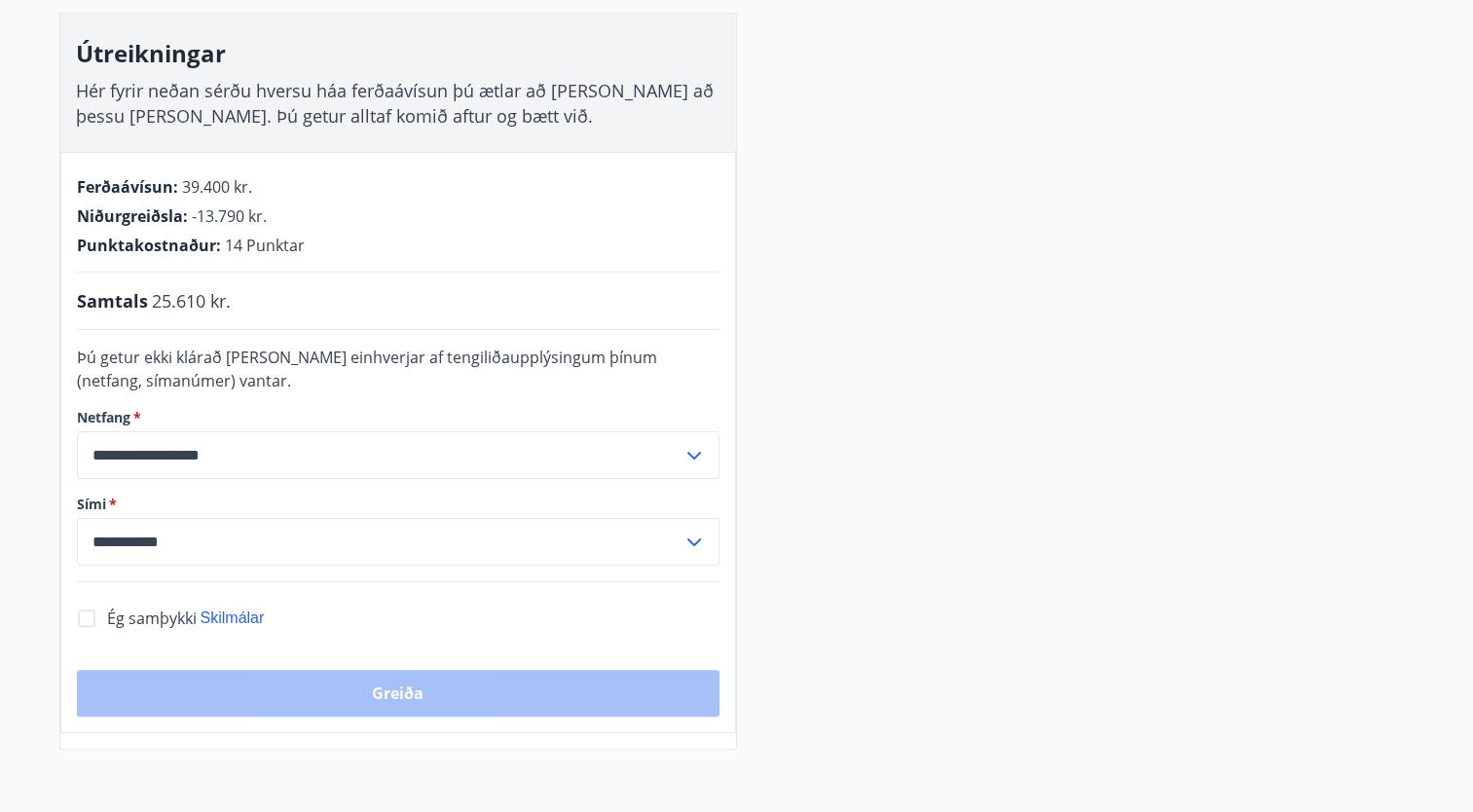
scroll to position [352, 0]
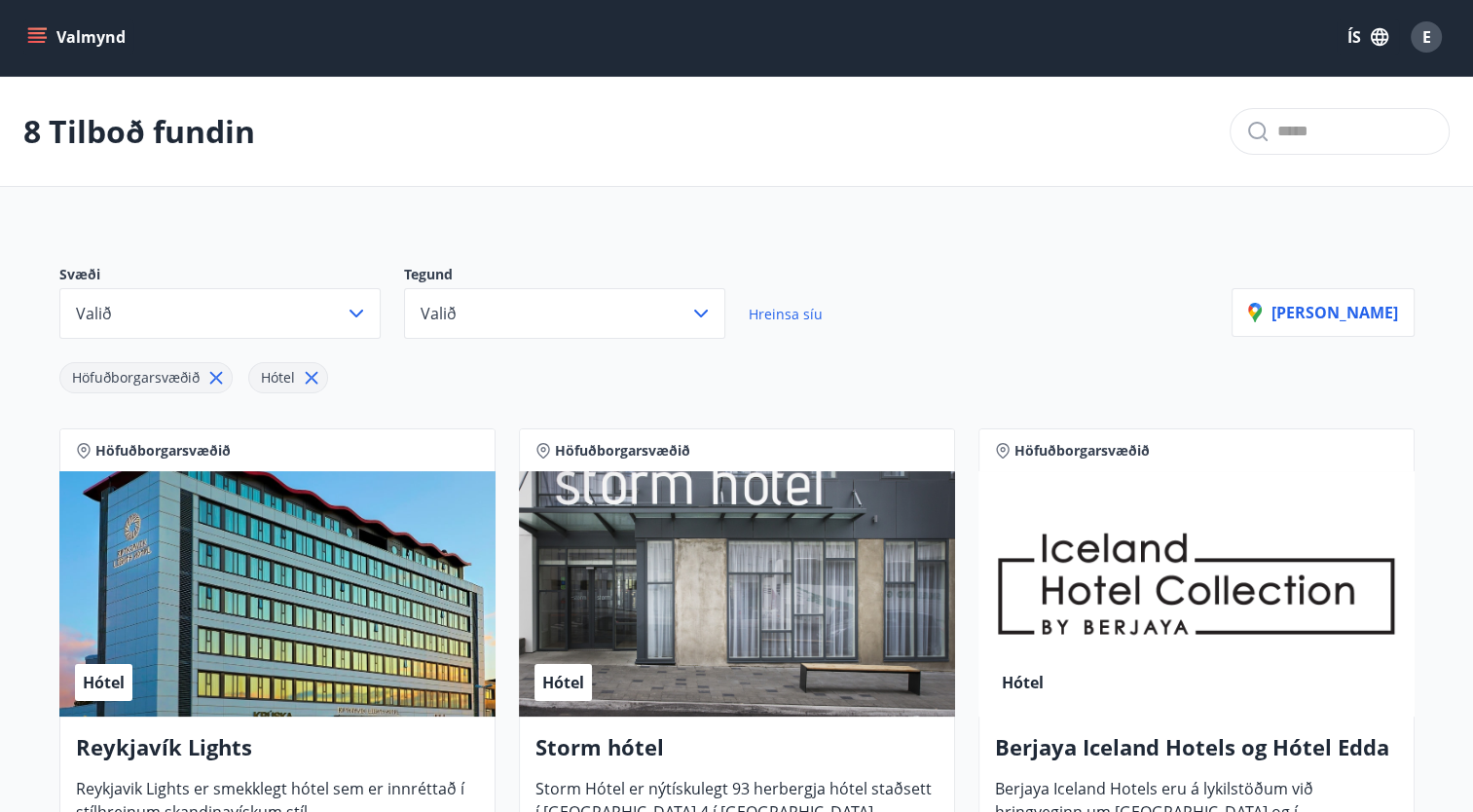
scroll to position [352, 0]
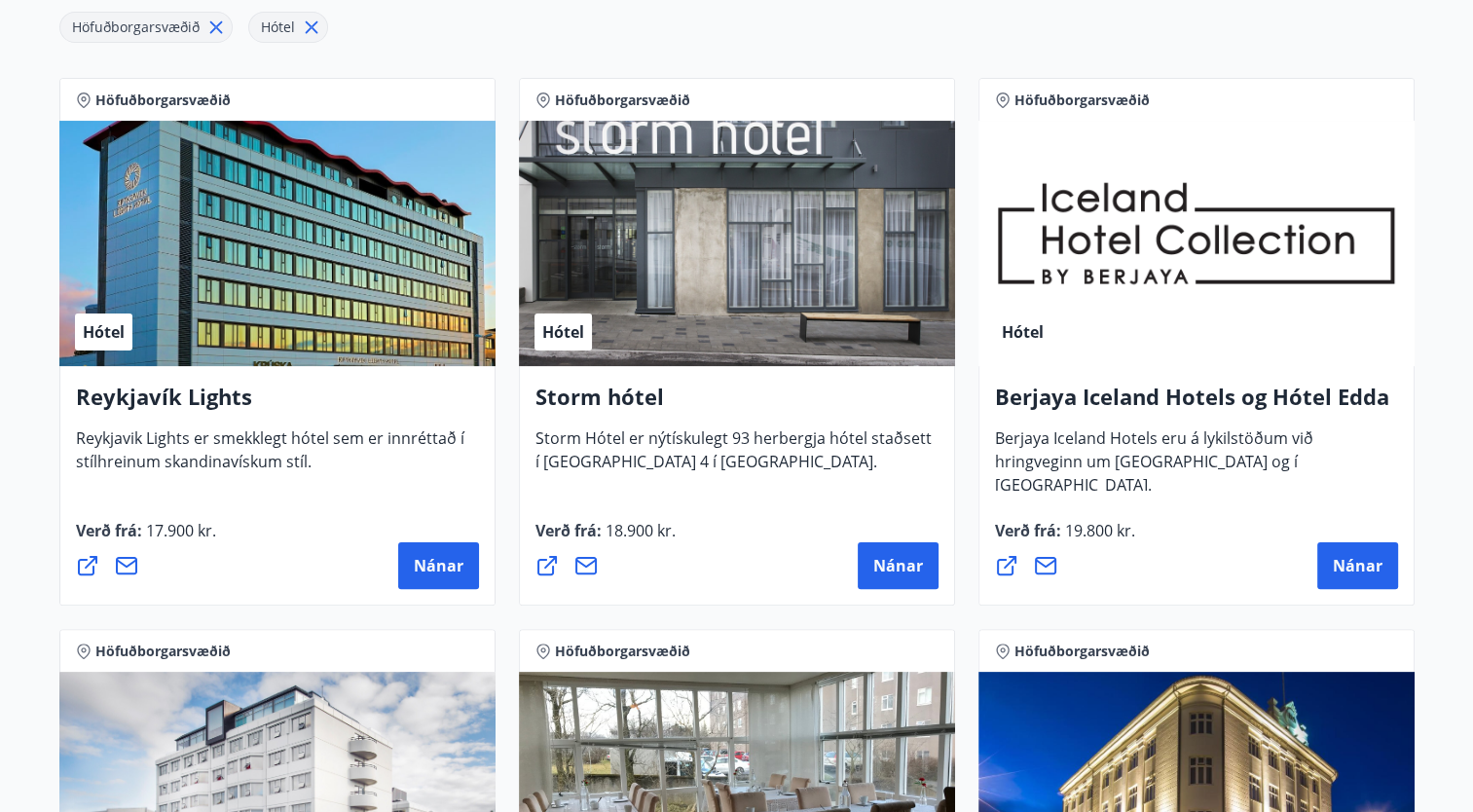
drag, startPoint x: 0, startPoint y: 4, endPoint x: 753, endPoint y: 550, distance: 930.1
click at [753, 550] on div "Nánar" at bounding box center [736, 565] width 403 height 47
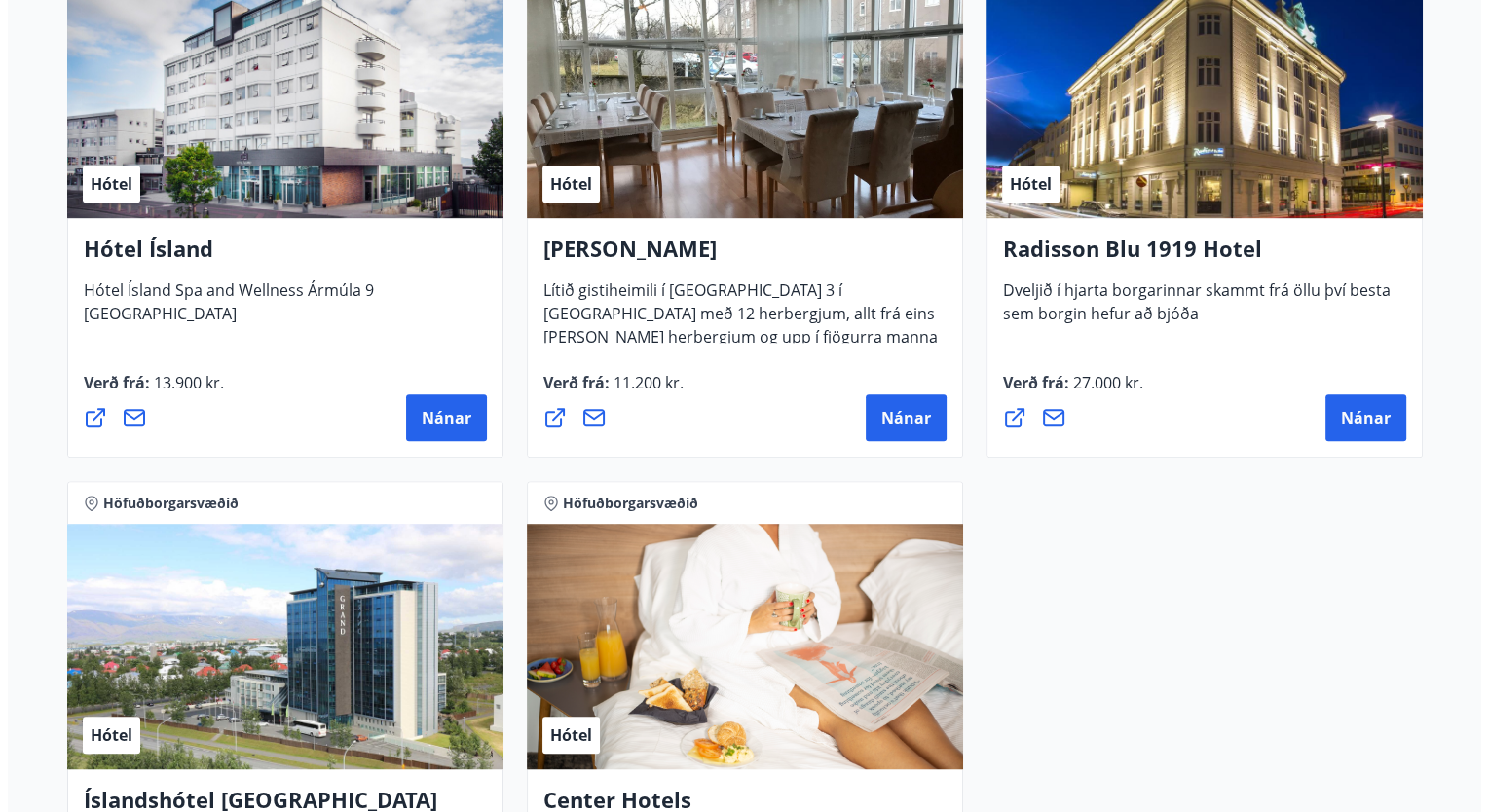
scroll to position [1051, 0]
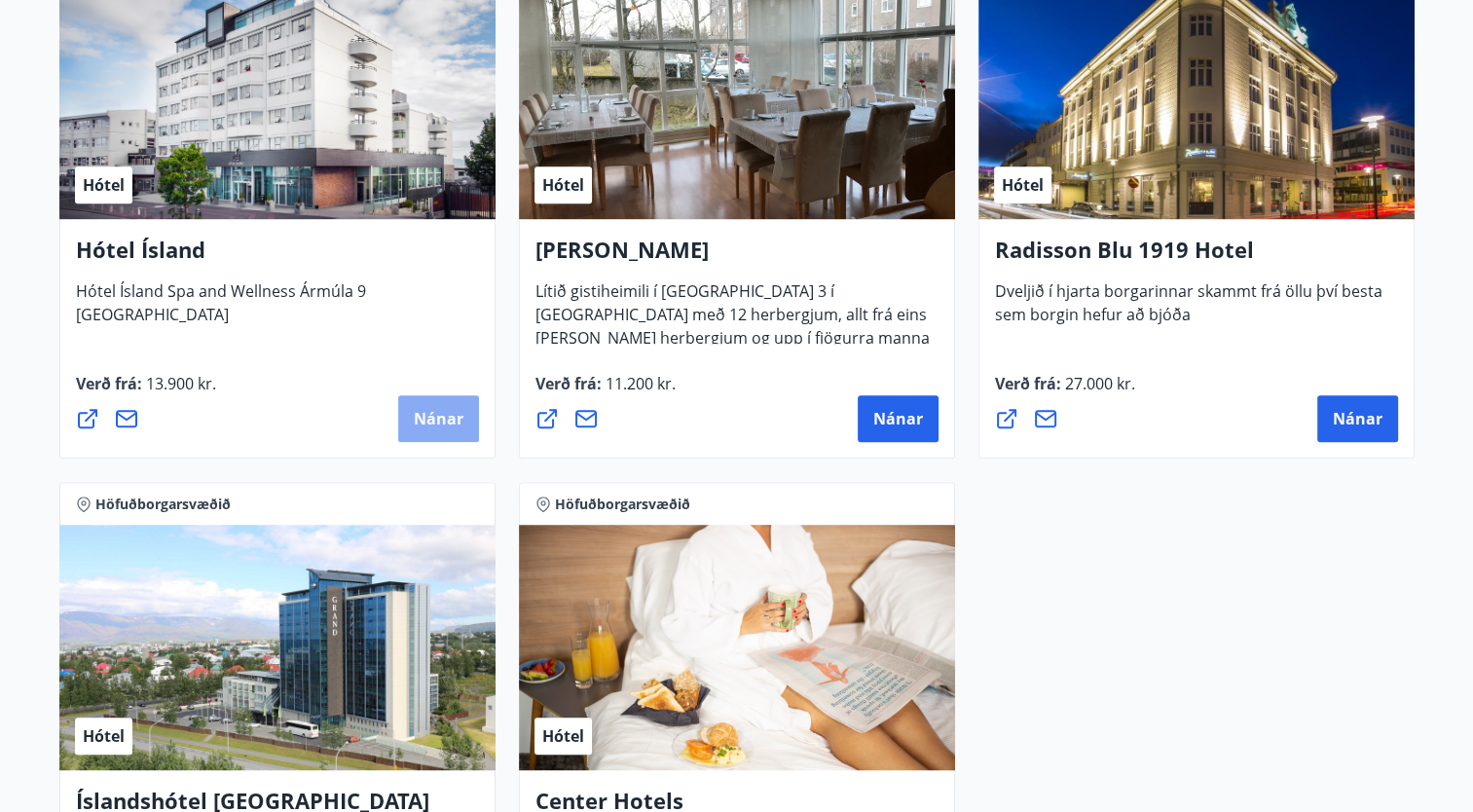
click at [437, 438] on button "Nánar" at bounding box center [438, 418] width 81 height 47
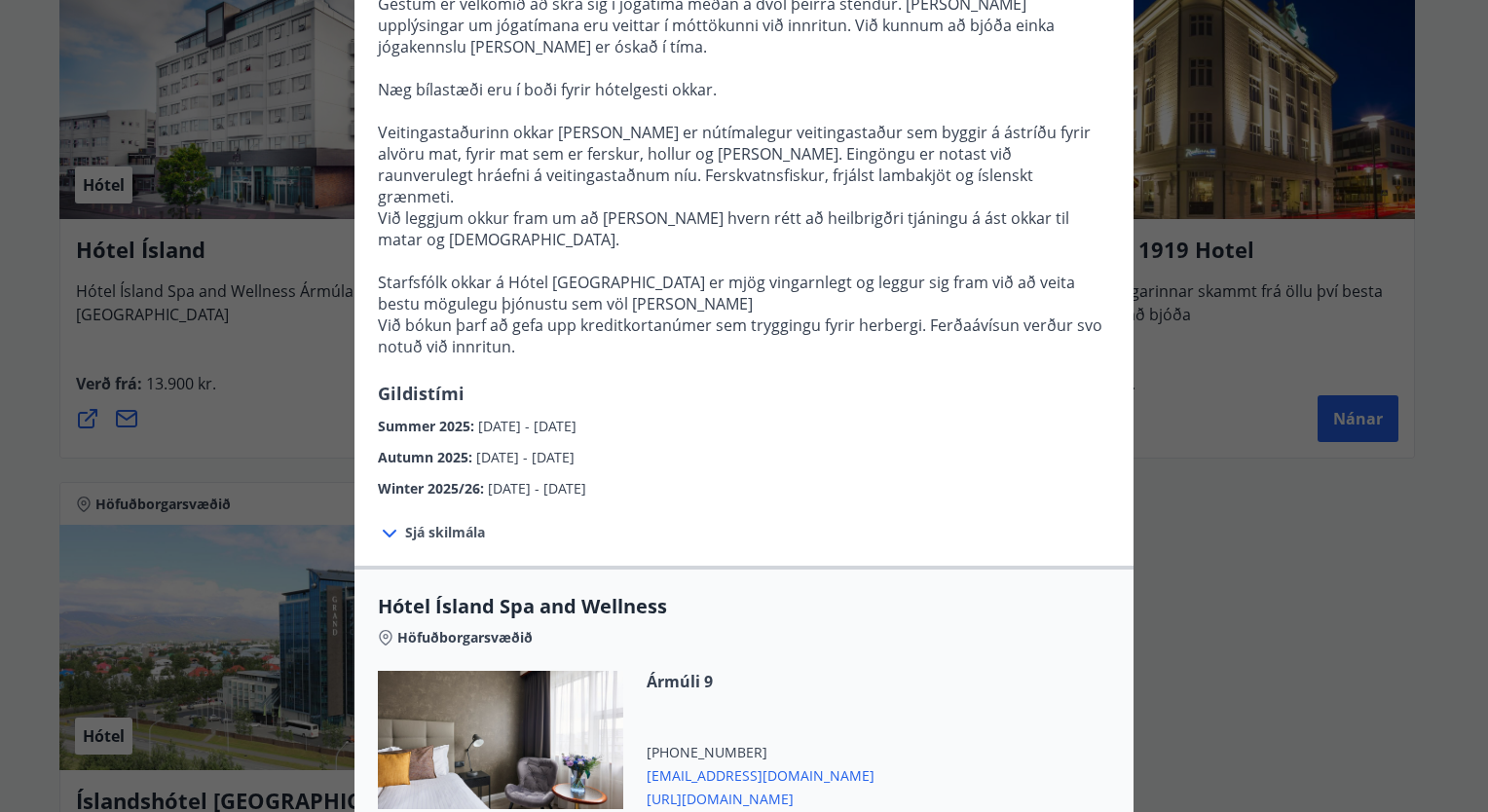
scroll to position [541, 0]
click at [1305, 493] on div "Hótel Ísland Sendu skilaboð til að panta herbergi [EMAIL_ADDRESS][DOMAIN_NAME] …" at bounding box center [744, 406] width 1488 height 812
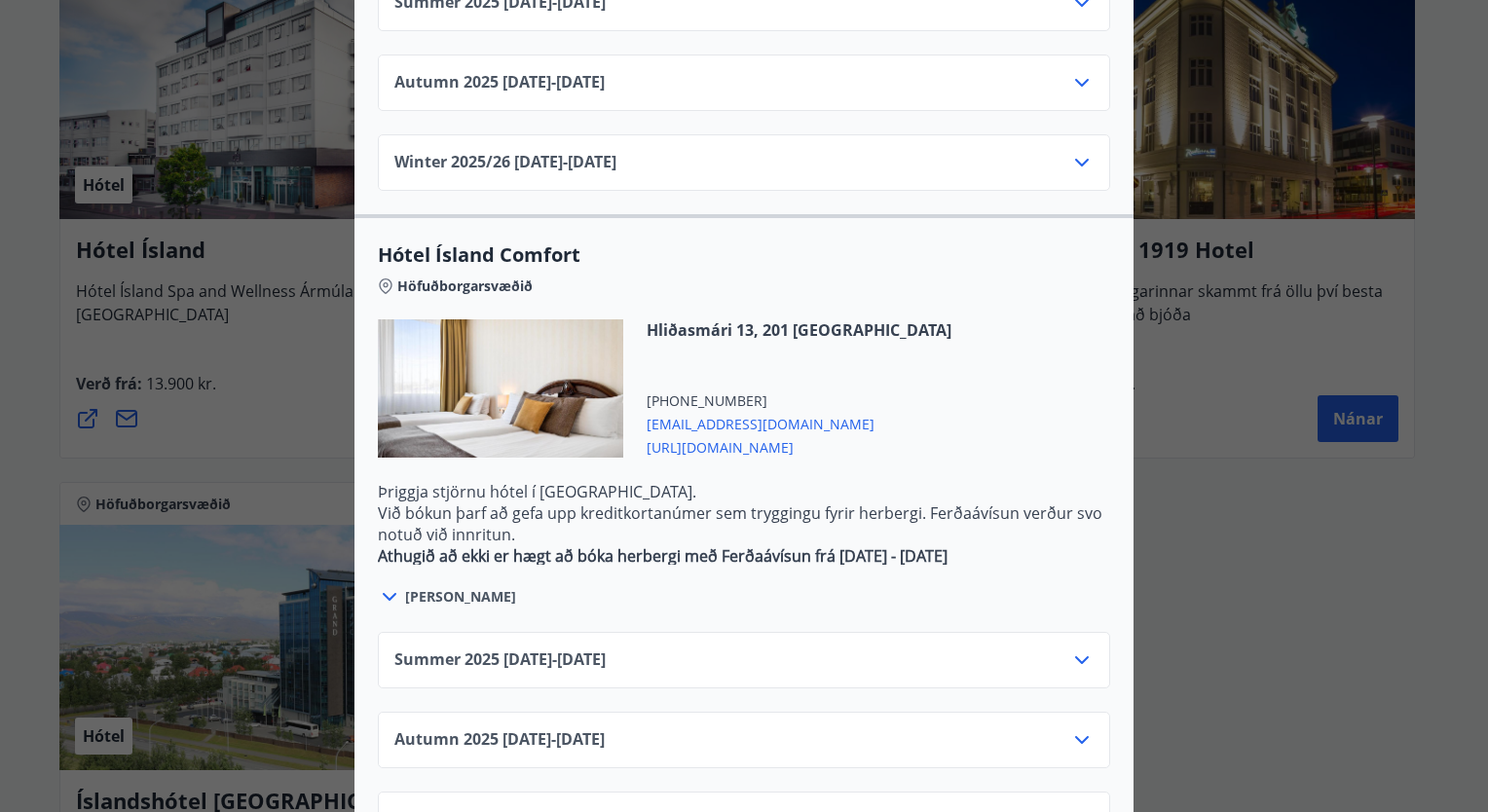
scroll to position [1556, 0]
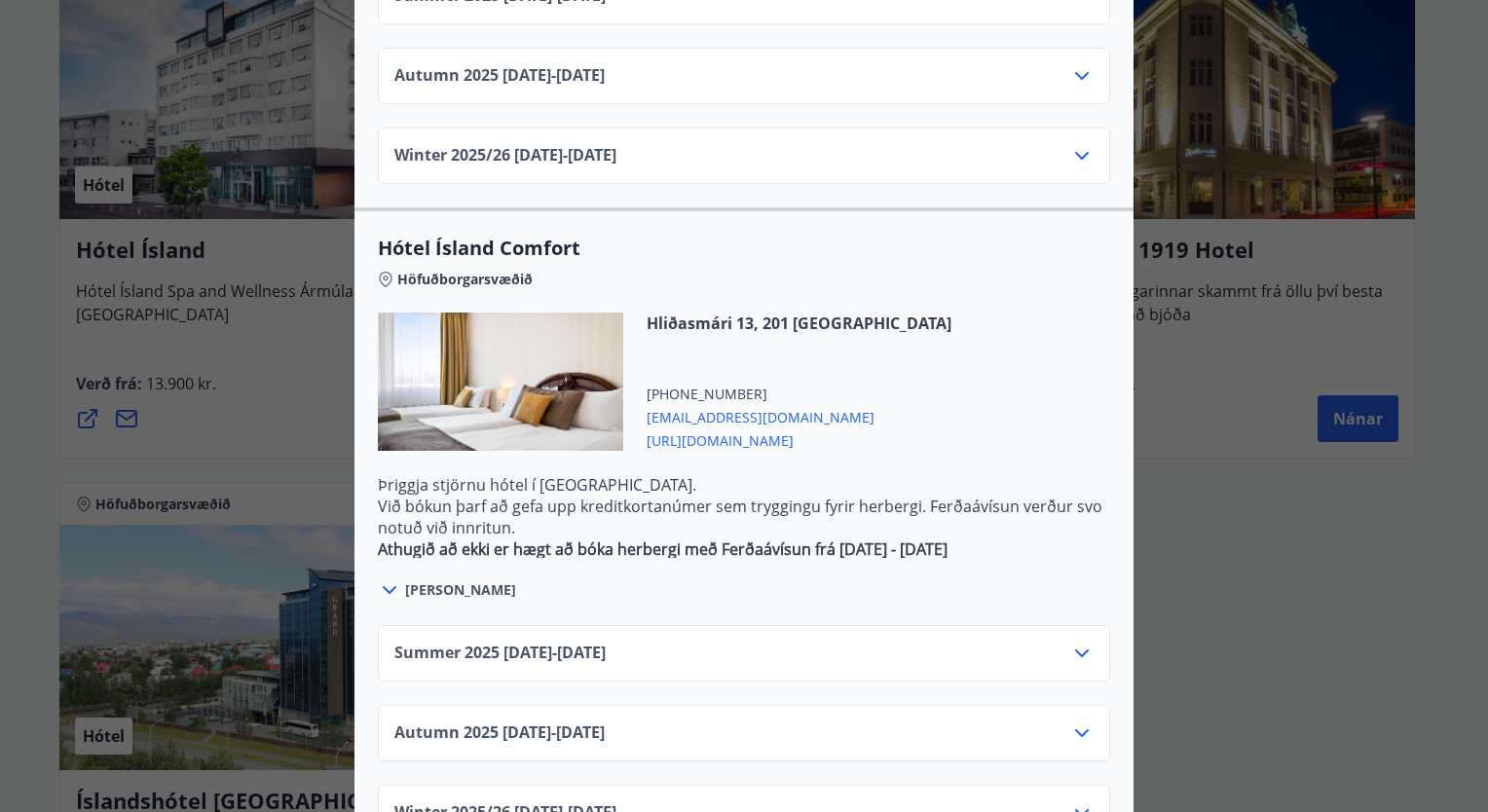
drag, startPoint x: 1081, startPoint y: 578, endPoint x: 1067, endPoint y: 582, distance: 14.6
click at [1070, 642] on icon at bounding box center [1081, 653] width 23 height 23
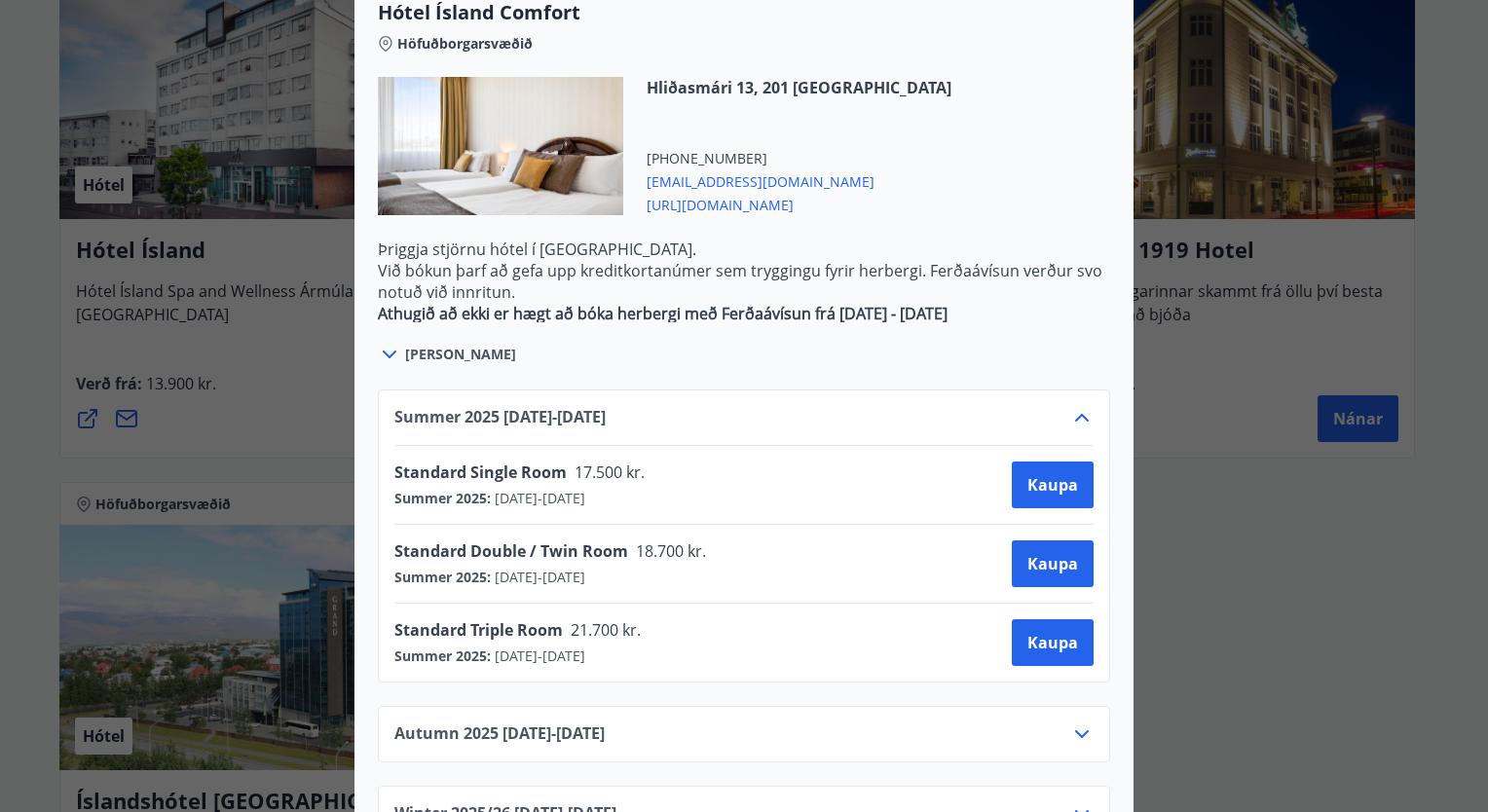
scroll to position [1791, 0]
click at [1045, 475] on span "Kaupa" at bounding box center [1052, 486] width 51 height 22
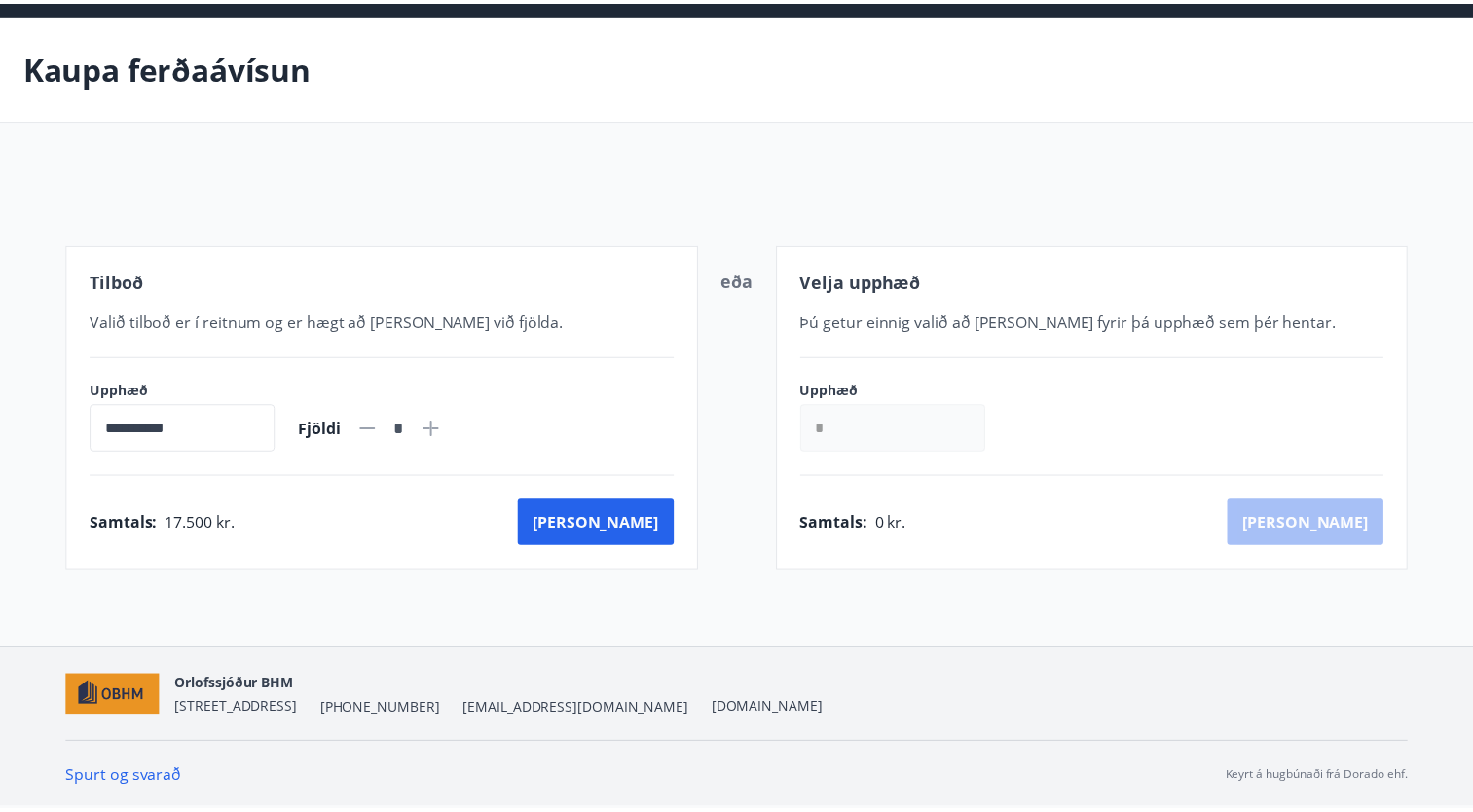
scroll to position [63, 0]
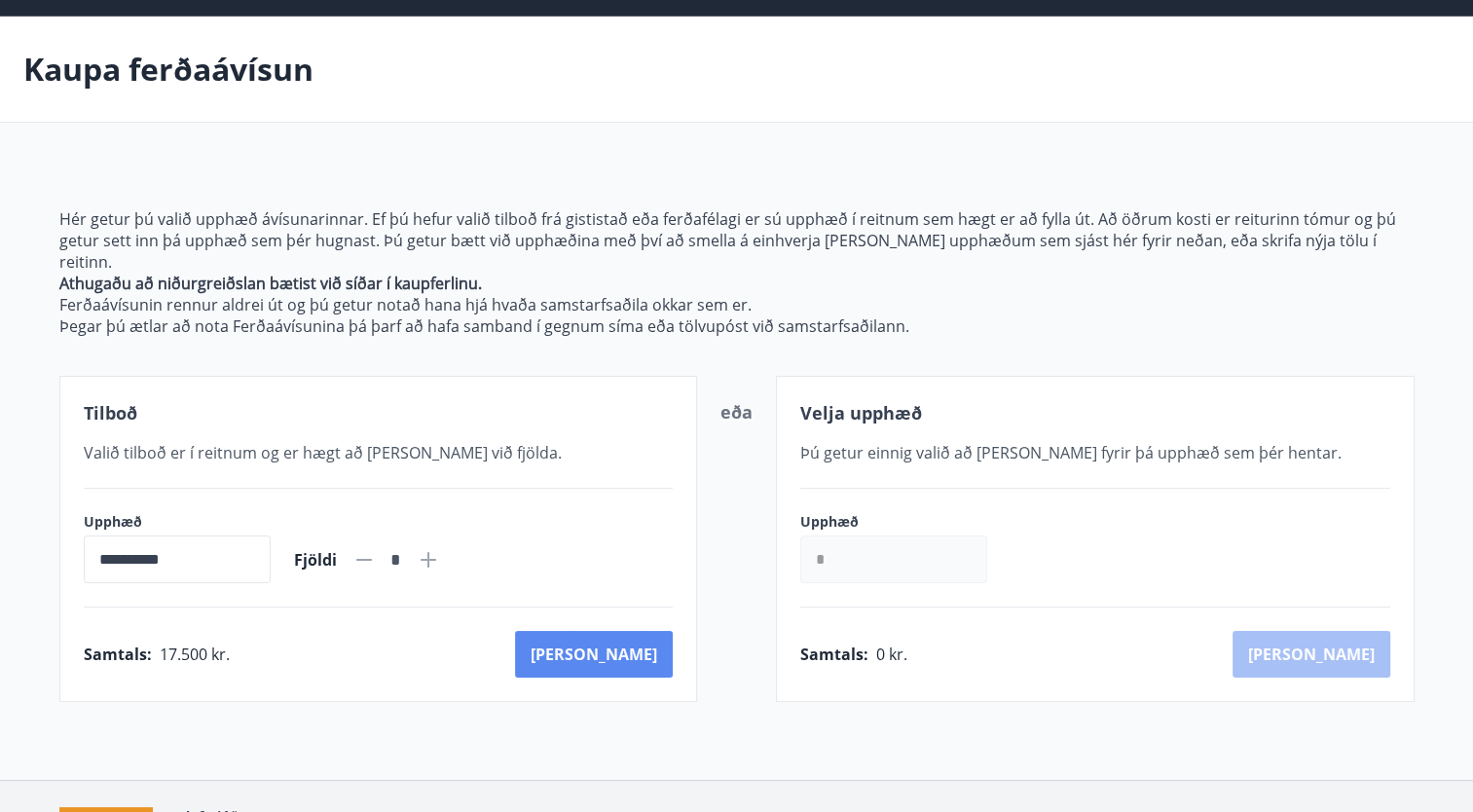
click at [618, 631] on button "[PERSON_NAME]" at bounding box center [594, 654] width 157 height 47
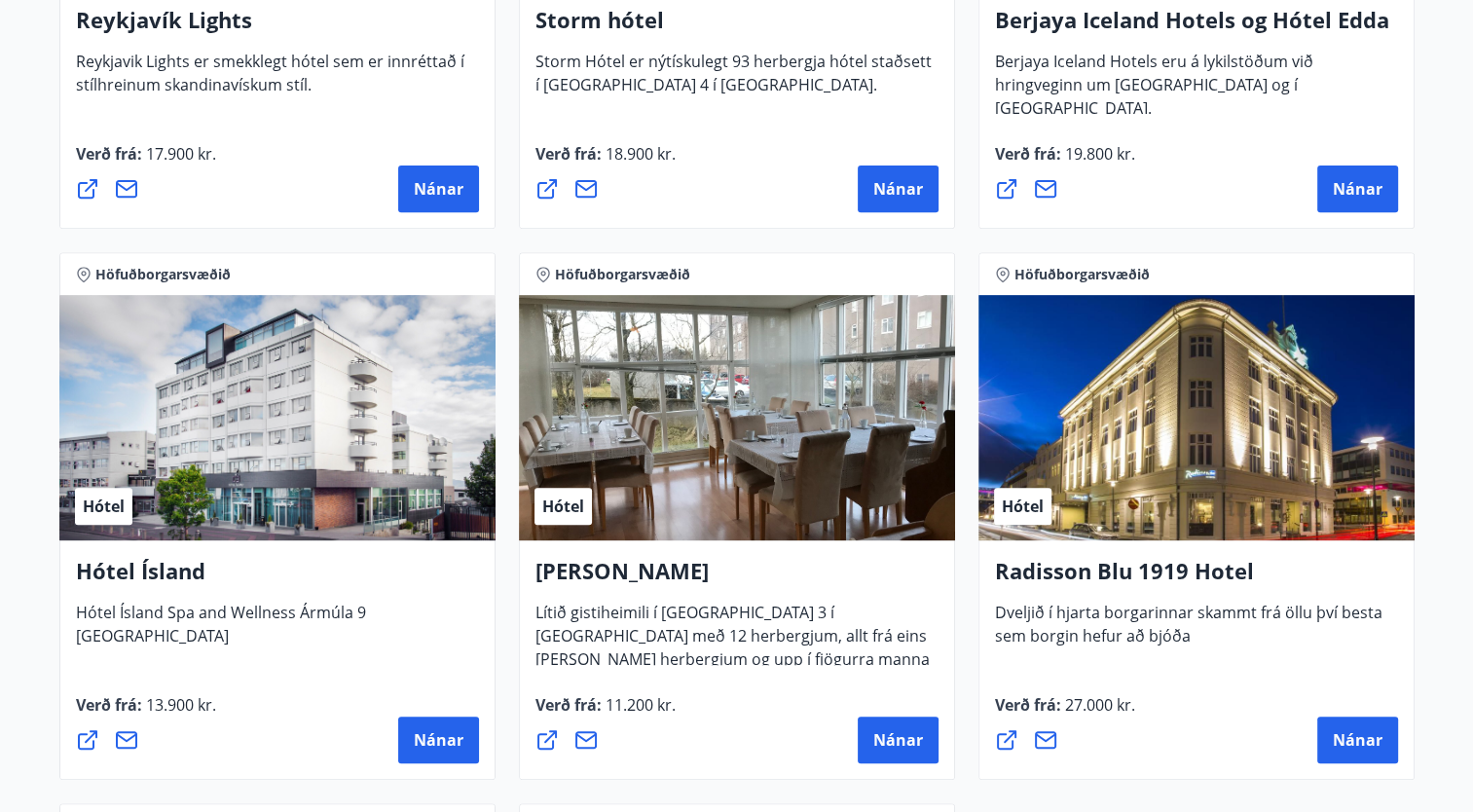
scroll to position [730, 0]
